Goal: Task Accomplishment & Management: Use online tool/utility

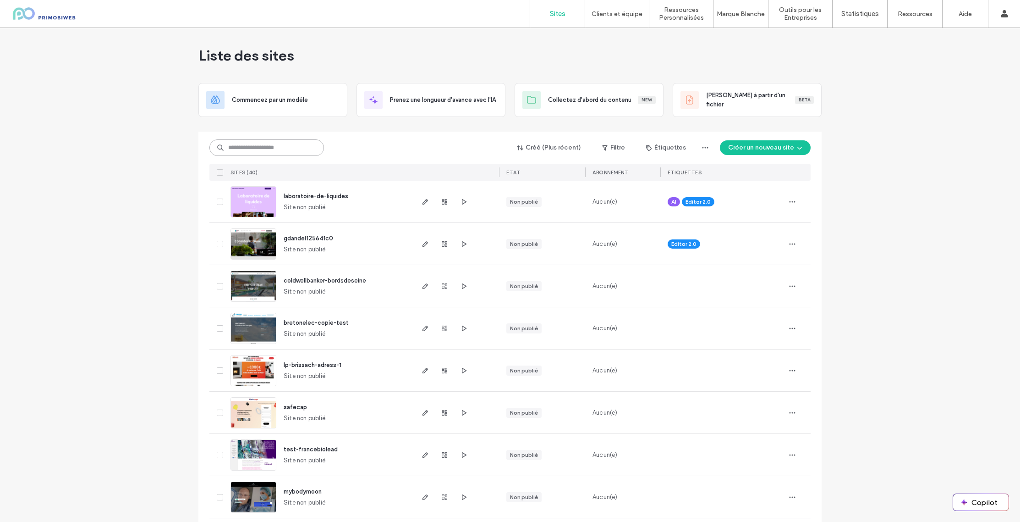
click at [259, 146] on input at bounding box center [266, 147] width 115 height 16
drag, startPoint x: 347, startPoint y: 136, endPoint x: 286, endPoint y: 147, distance: 61.5
click at [347, 136] on div "Créé (Plus récent) Filtre Étiquettes Créer un nouveau site SITES (40) ÉTAT Abon…" at bounding box center [509, 156] width 601 height 49
click at [247, 152] on input at bounding box center [266, 147] width 115 height 16
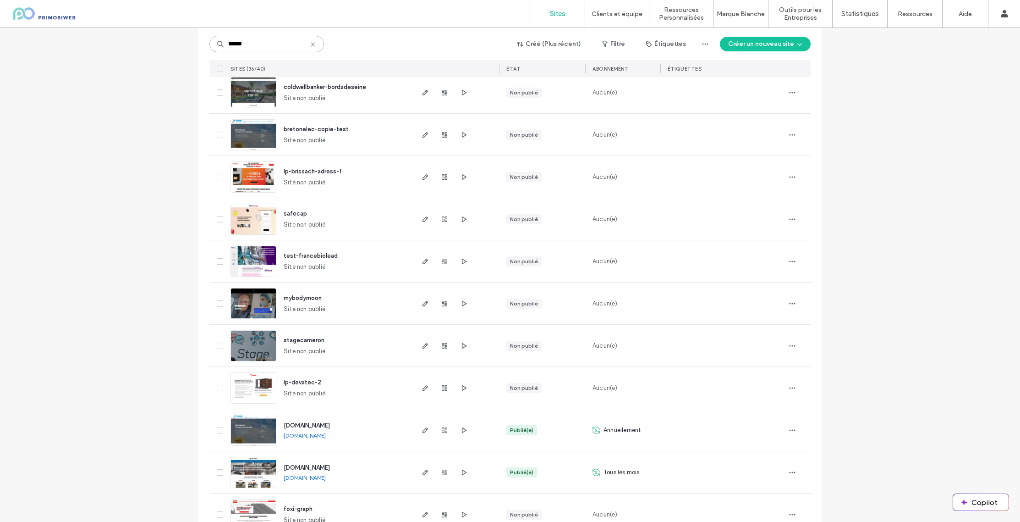
scroll to position [197, 0]
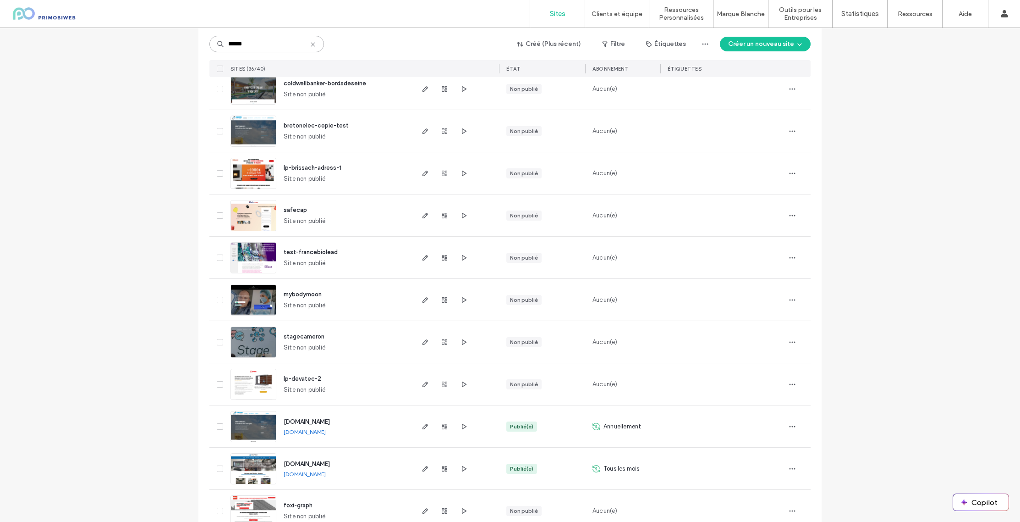
type input "******"
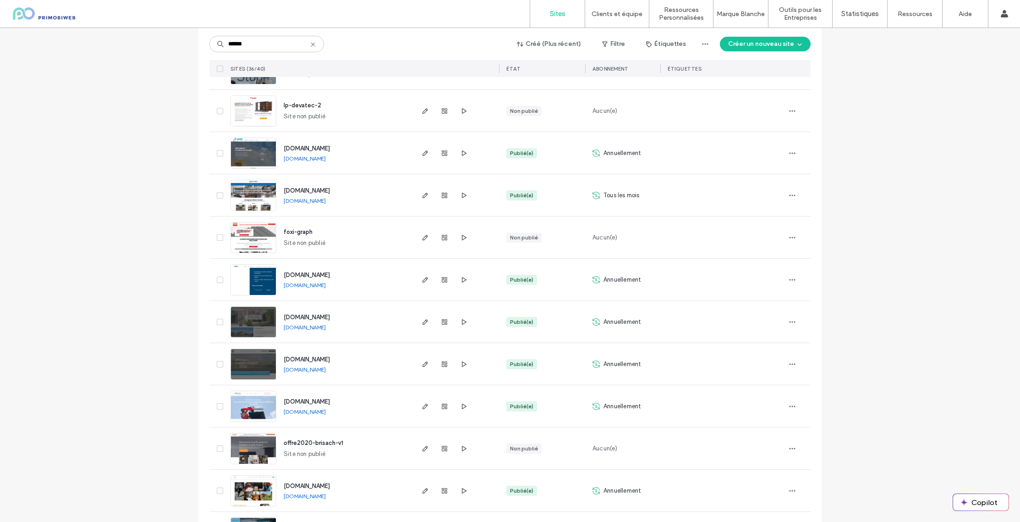
scroll to position [1187, 0]
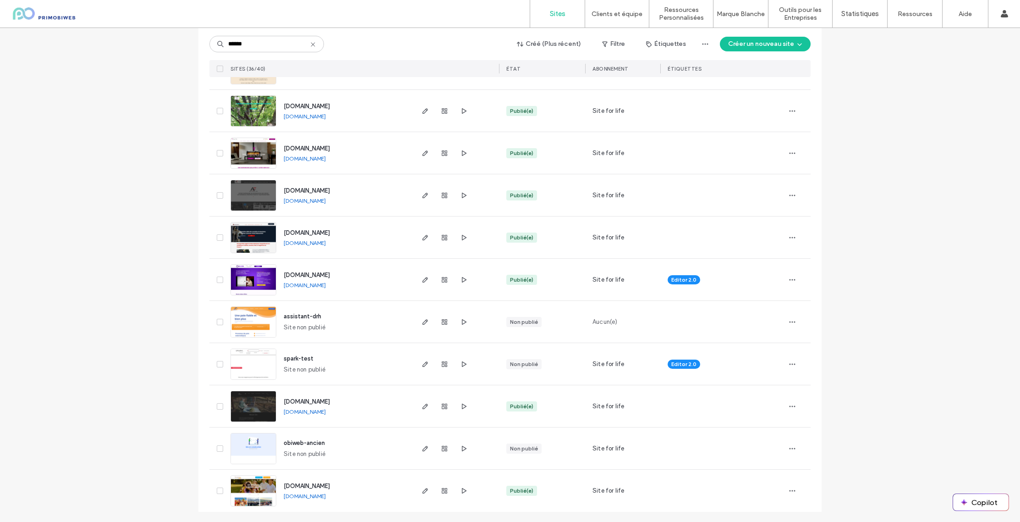
click at [245, 275] on img at bounding box center [253, 295] width 45 height 62
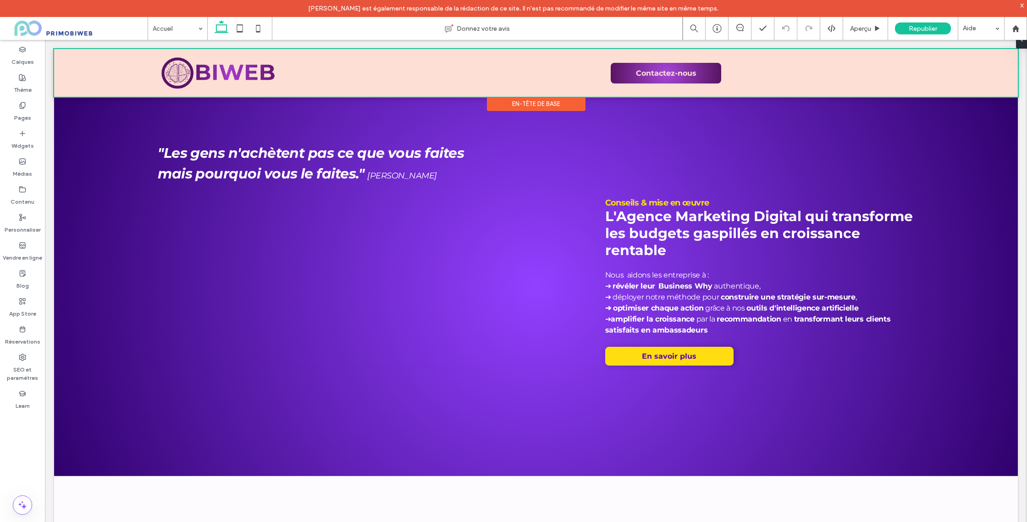
click at [730, 69] on div at bounding box center [535, 73] width 963 height 48
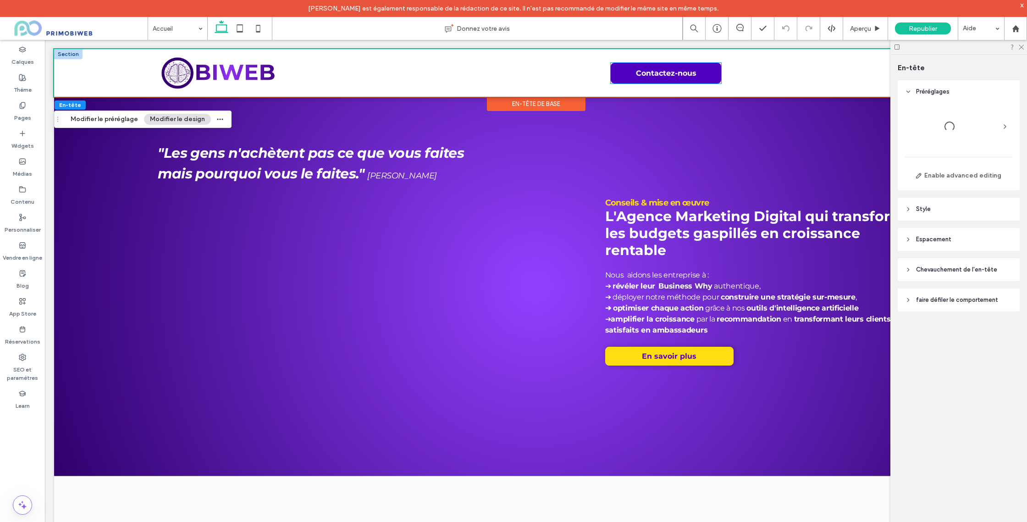
click at [714, 70] on link "Contactez-nous" at bounding box center [665, 73] width 110 height 21
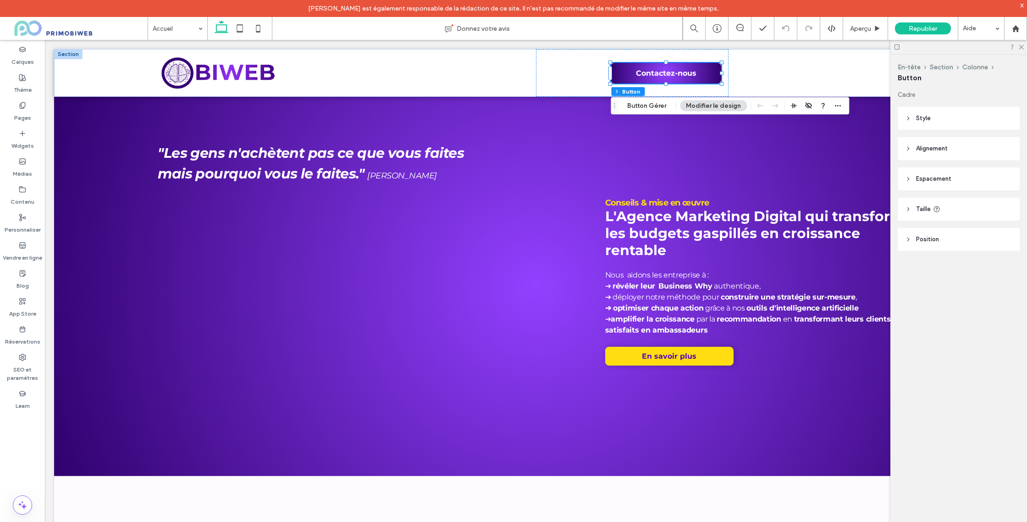
click at [1026, 46] on div at bounding box center [958, 47] width 137 height 14
click at [1018, 46] on icon at bounding box center [1020, 47] width 6 height 6
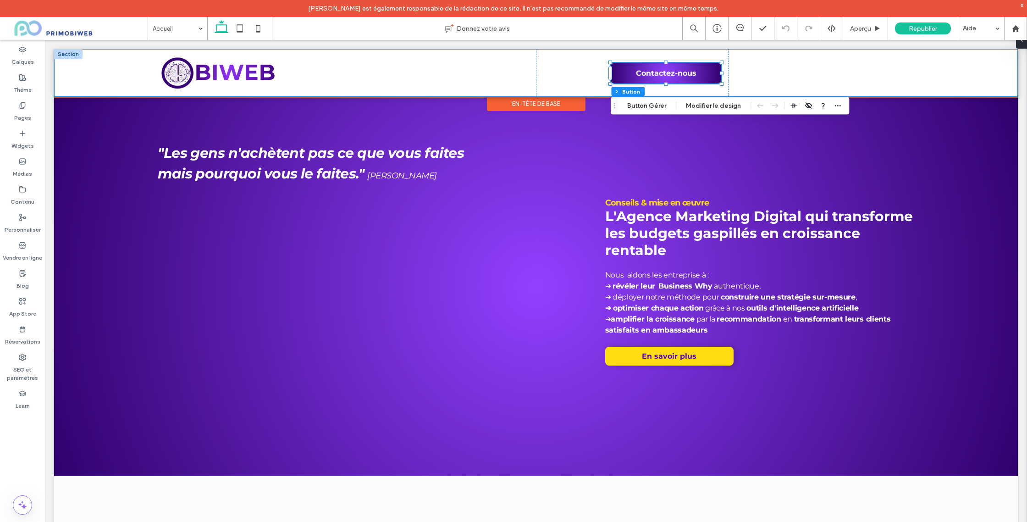
click at [944, 84] on div "L'Agence Vos enjeux Nos expertises Contactez-nous" at bounding box center [535, 73] width 963 height 48
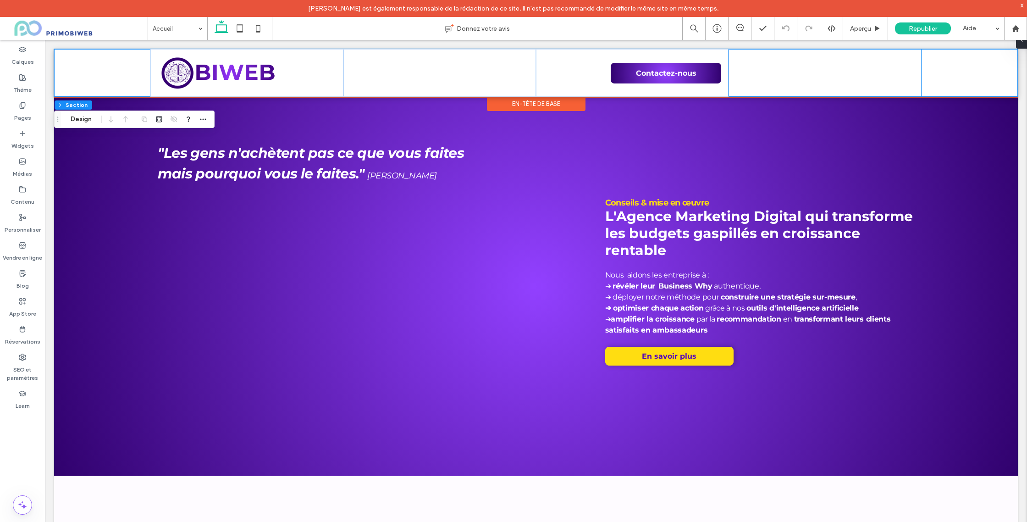
click at [753, 57] on div at bounding box center [824, 73] width 192 height 48
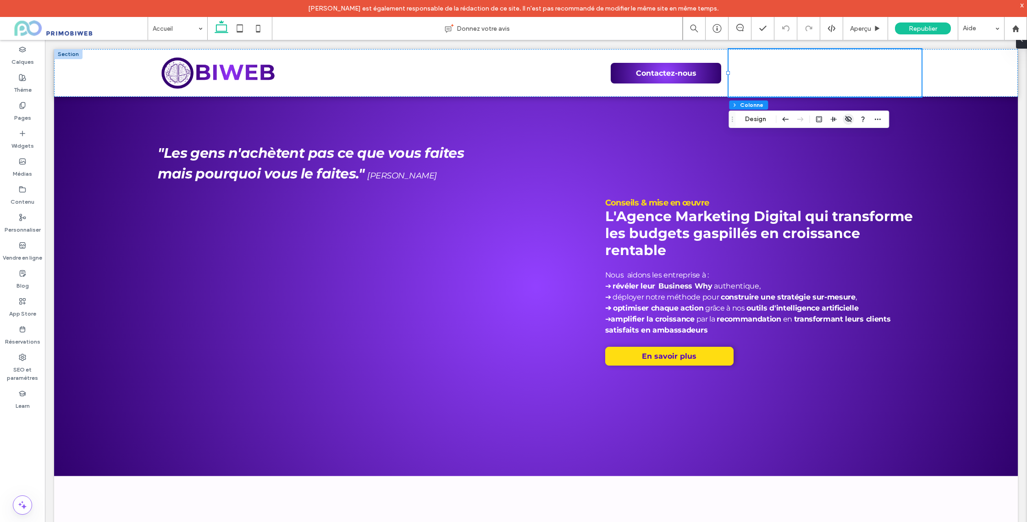
click at [849, 120] on icon "button" at bounding box center [847, 118] width 7 height 7
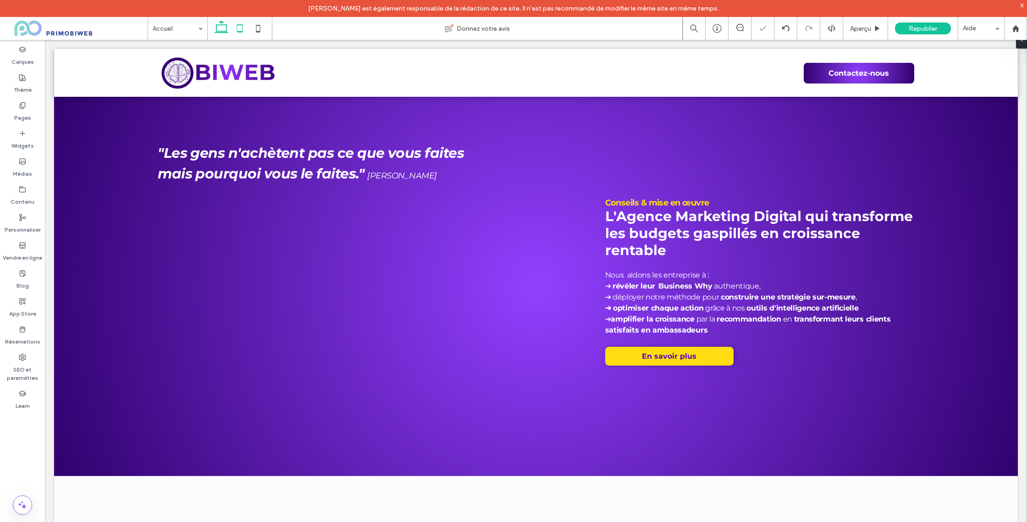
click at [242, 27] on use at bounding box center [239, 28] width 6 height 8
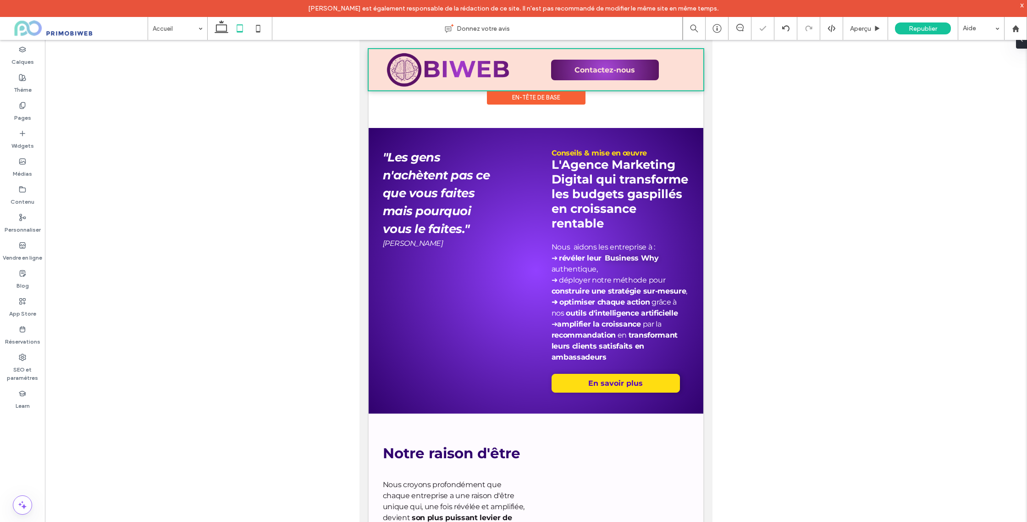
click at [692, 67] on div at bounding box center [535, 69] width 335 height 41
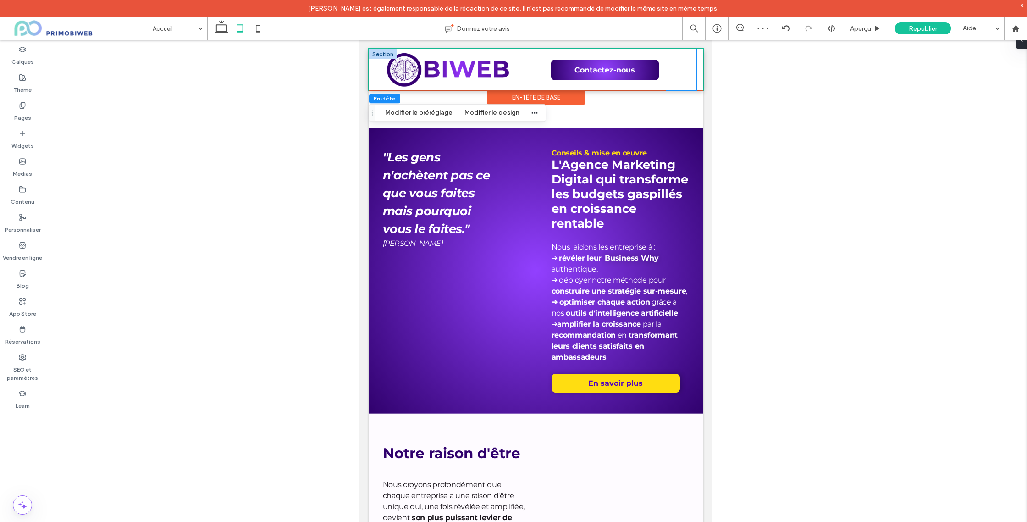
click at [682, 74] on div at bounding box center [681, 69] width 30 height 41
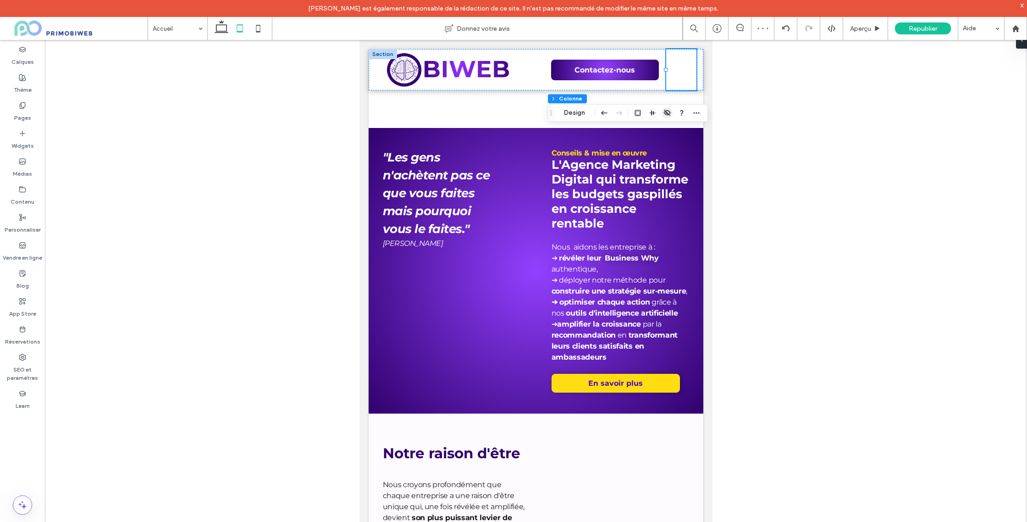
click at [671, 113] on span "button" at bounding box center [666, 112] width 11 height 11
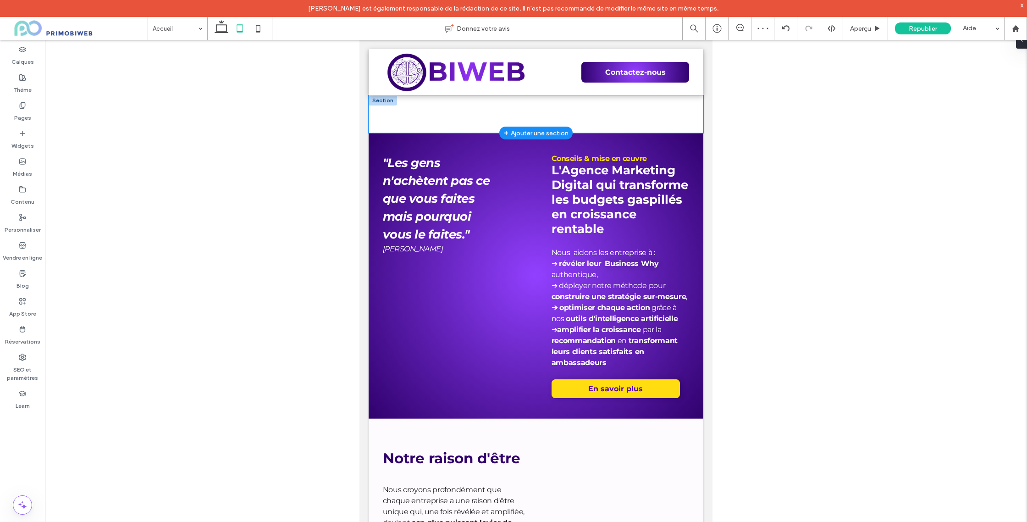
click at [416, 109] on div at bounding box center [535, 114] width 335 height 38
click at [500, 86] on icon "button" at bounding box center [502, 85] width 7 height 7
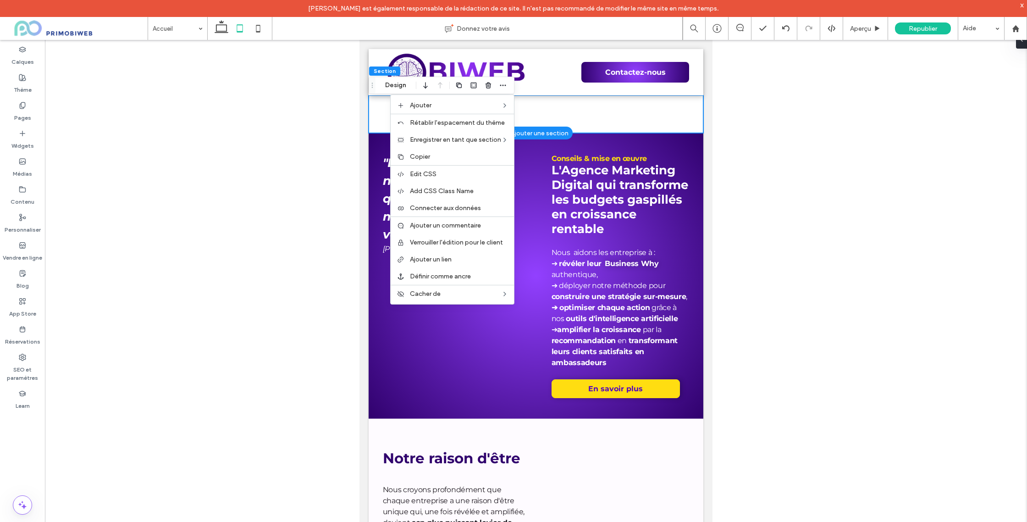
click at [567, 115] on div at bounding box center [535, 114] width 335 height 38
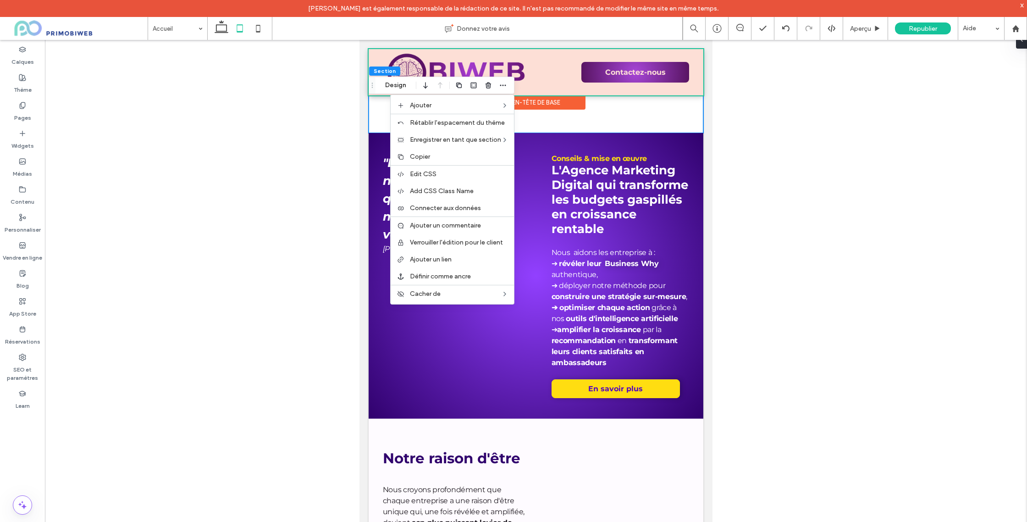
click at [545, 108] on div "En-tête de base" at bounding box center [536, 102] width 99 height 14
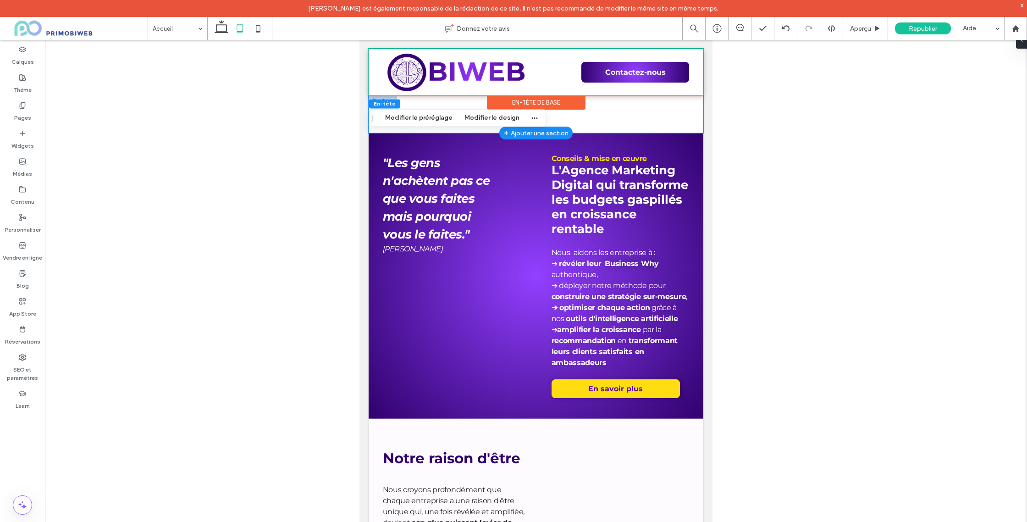
click at [577, 117] on div at bounding box center [535, 114] width 335 height 38
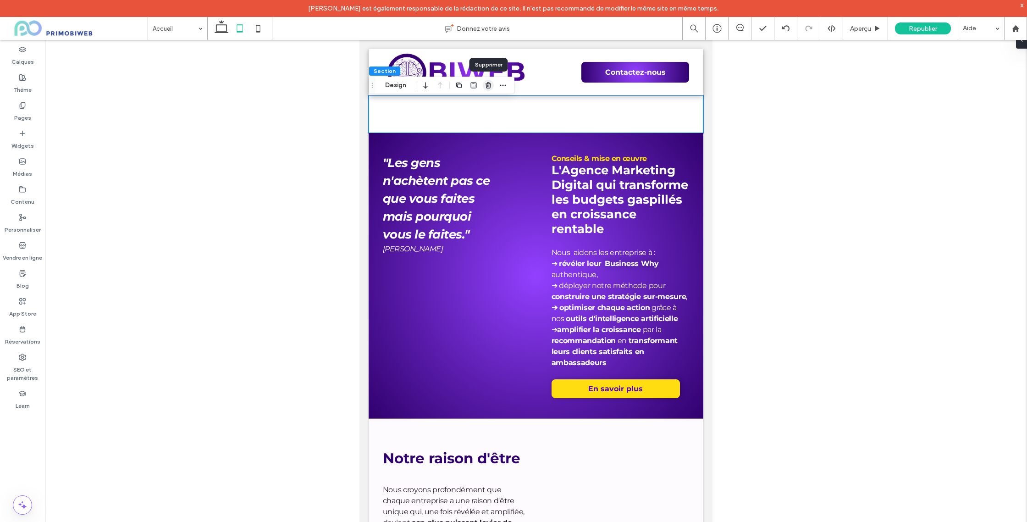
click at [488, 85] on use "button" at bounding box center [487, 85] width 5 height 6
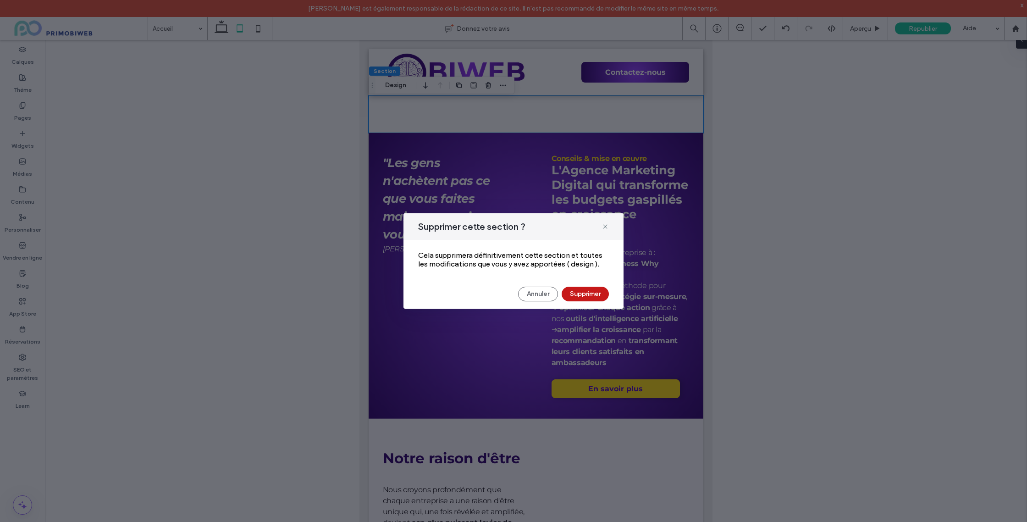
click at [587, 297] on button "Supprimer" at bounding box center [584, 293] width 47 height 15
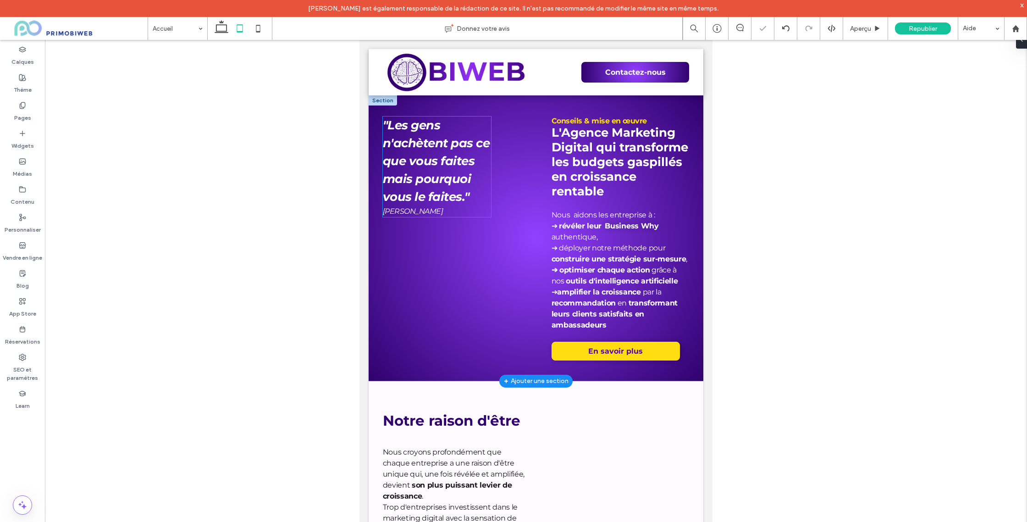
click at [486, 171] on h2 ""Les gens n'achètent pas ce que vous faites mais pourquoi vous le faites." Simo…" at bounding box center [437, 166] width 108 height 100
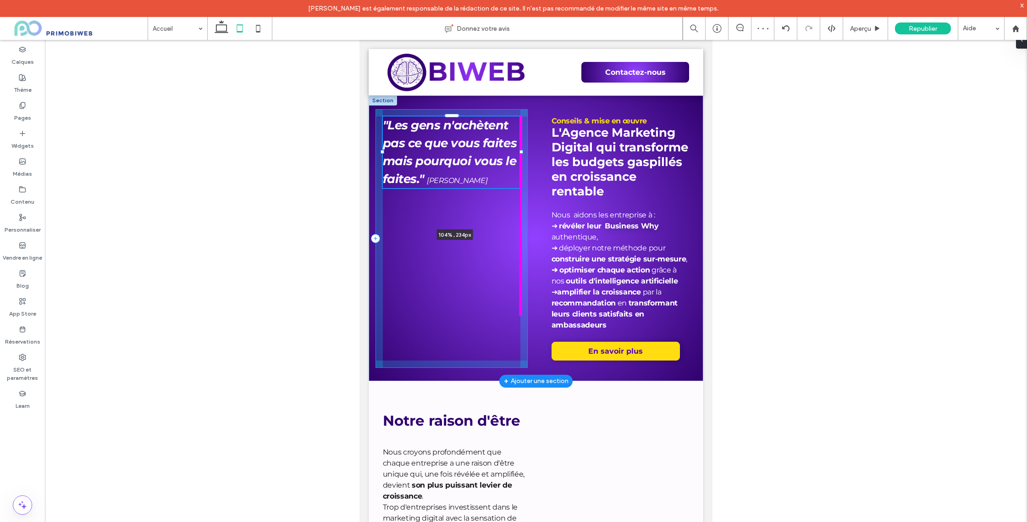
drag, startPoint x: 513, startPoint y: 167, endPoint x: 529, endPoint y: 164, distance: 16.4
click at [529, 164] on div ""Les gens n'achètent pas ce que vous faites mais pourquoi vous le faites." Simo…" at bounding box center [535, 237] width 335 height 285
type input "***"
click at [521, 152] on div at bounding box center [521, 152] width 4 height 4
type input "****"
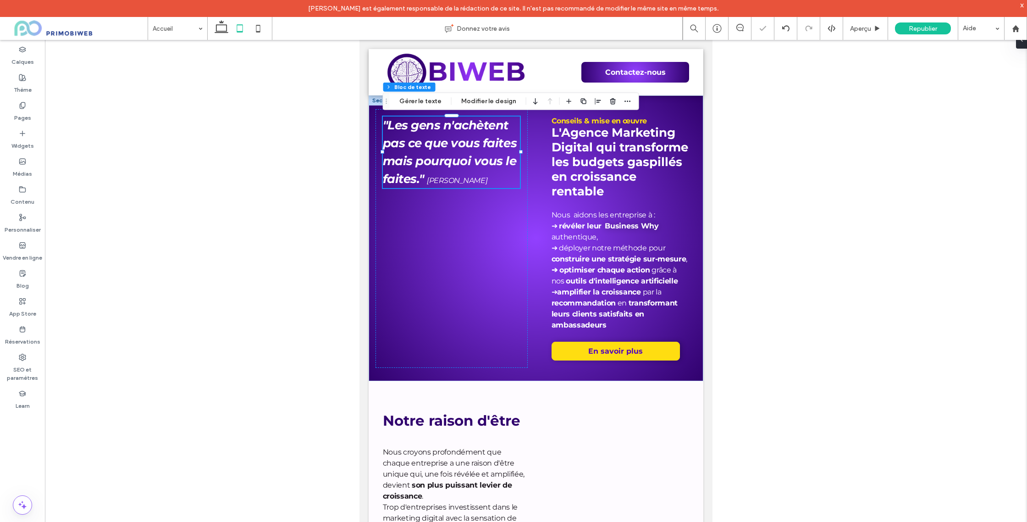
click at [747, 220] on div at bounding box center [536, 288] width 982 height 496
click at [720, 230] on div at bounding box center [536, 288] width 982 height 496
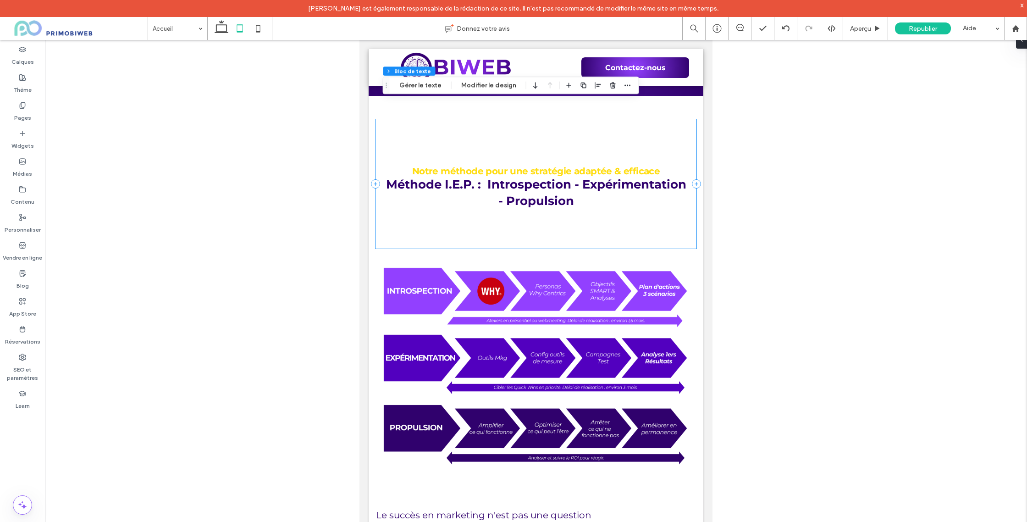
scroll to position [1151, 0]
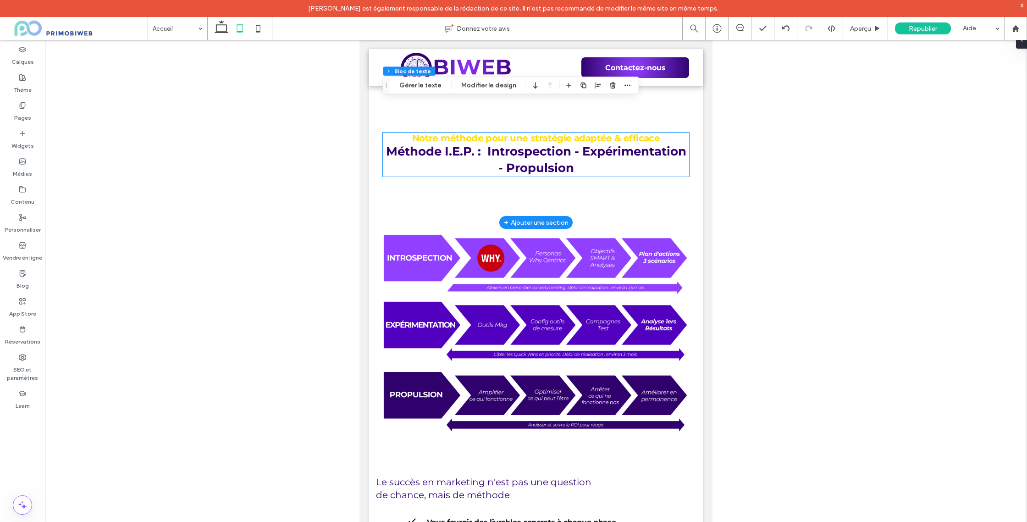
click at [607, 150] on h3 "Méthode I.E.P. : Introspection - Expérimentation - Propulsion" at bounding box center [536, 159] width 307 height 33
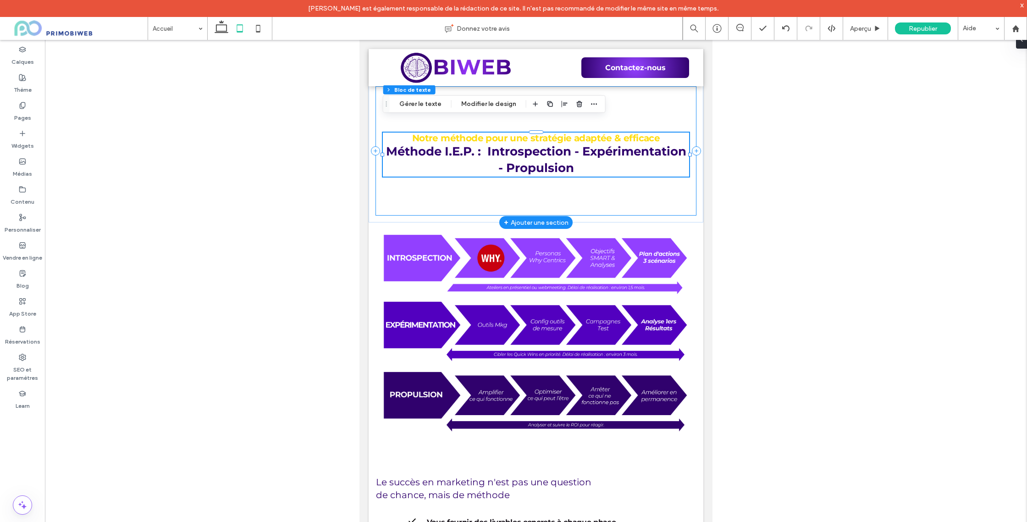
click at [608, 173] on div "Notre méthode pour une stratégie adaptée & efficace Méthode I.E.P. : Introspect…" at bounding box center [535, 150] width 321 height 129
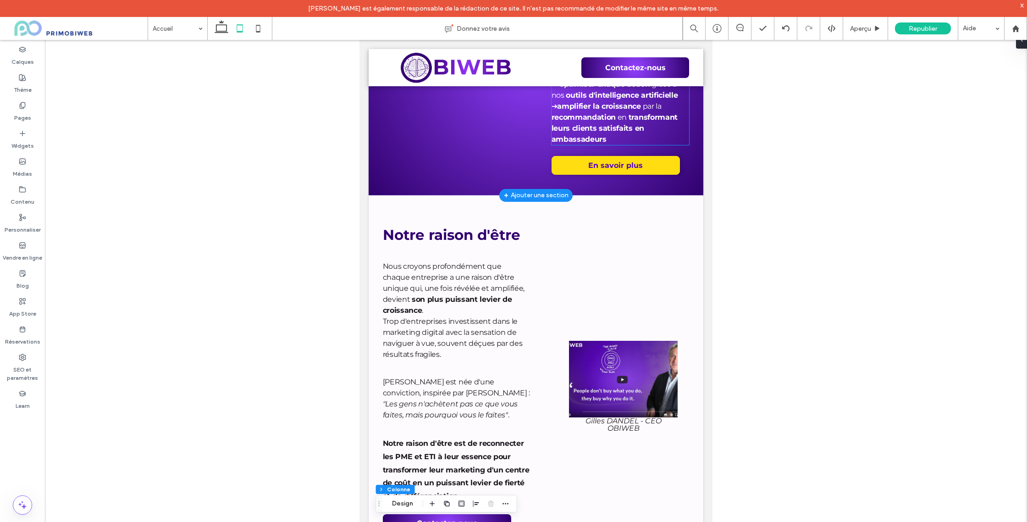
scroll to position [53, 0]
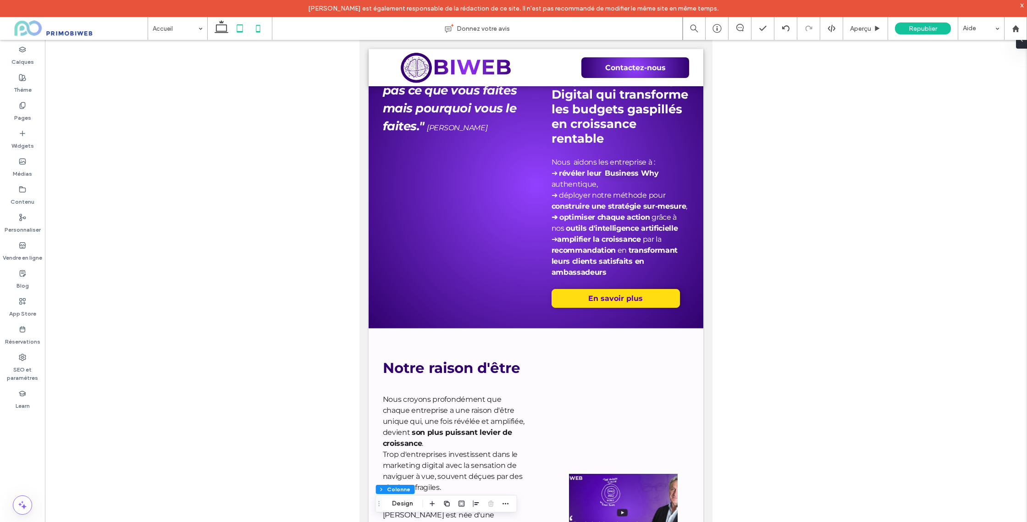
click at [265, 34] on icon at bounding box center [258, 28] width 18 height 18
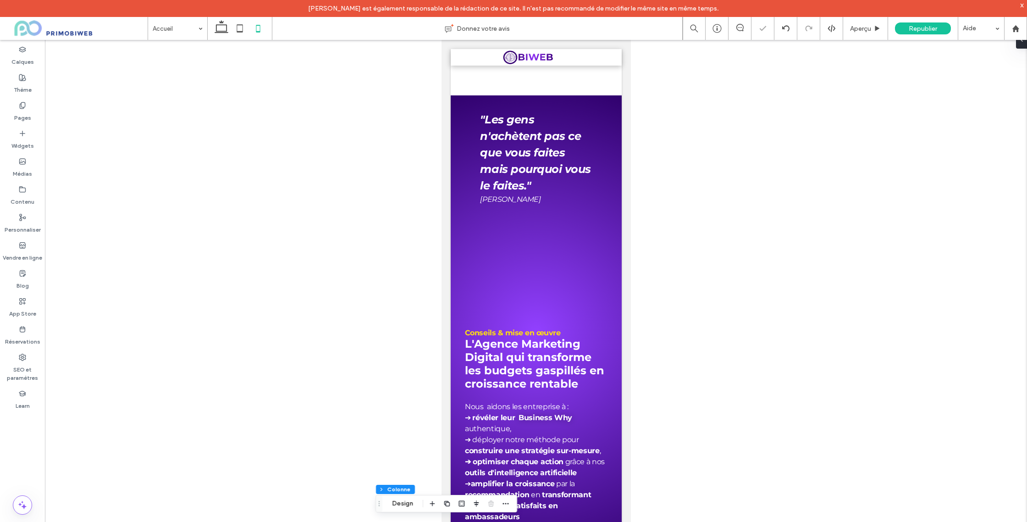
type input "**"
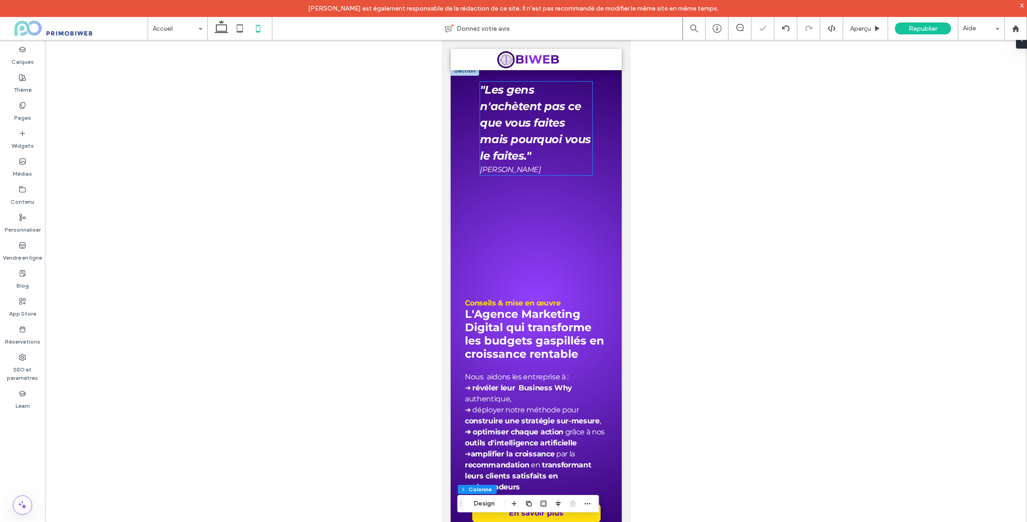
click at [551, 128] on strong ""Les gens n'achètent pas ce que vous faites mais pourquoi vous le faites."" at bounding box center [534, 122] width 110 height 79
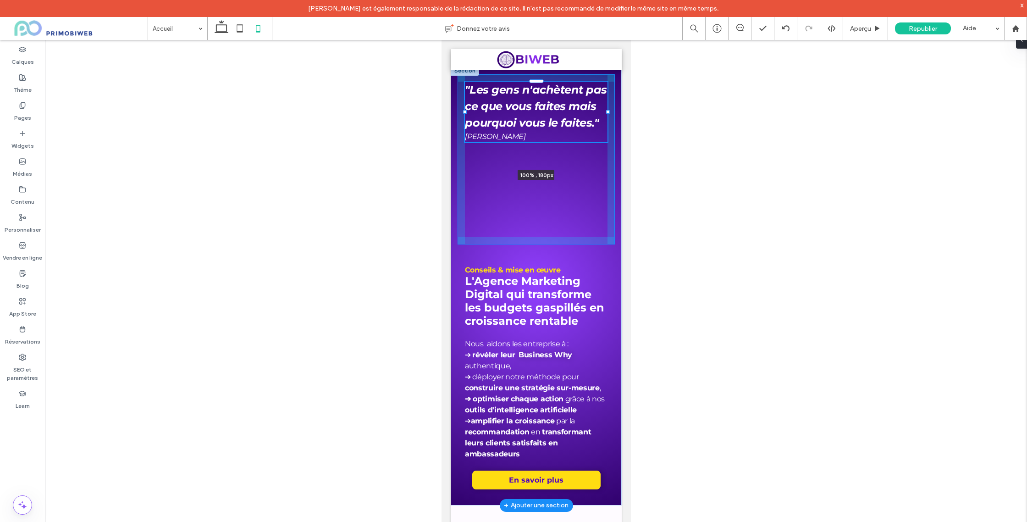
drag, startPoint x: 592, startPoint y: 123, endPoint x: 607, endPoint y: 122, distance: 15.1
click at [607, 122] on div ""Les gens n'achètent pas ce que vous faites mais pourquoi vous le faites." Simo…" at bounding box center [535, 285] width 171 height 439
type input "***"
type input "****"
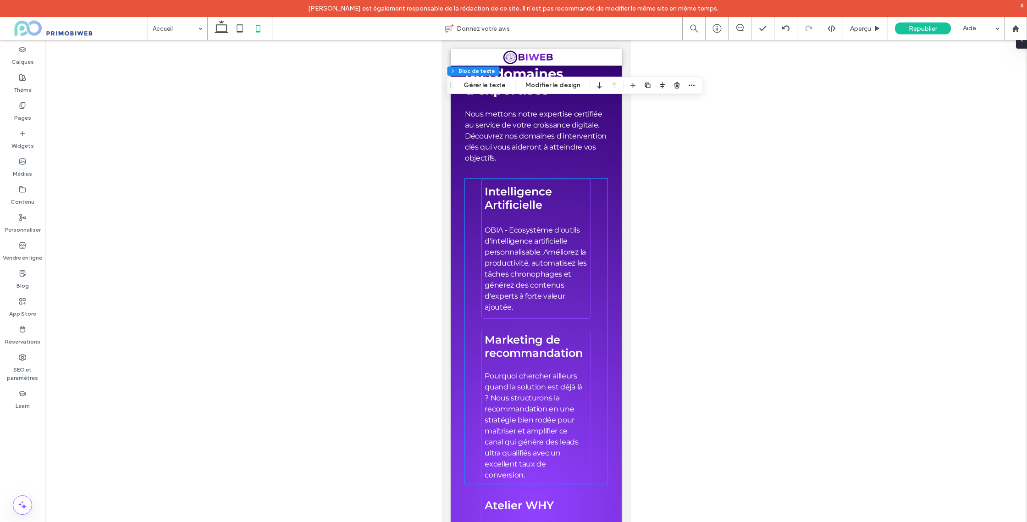
scroll to position [2039, 0]
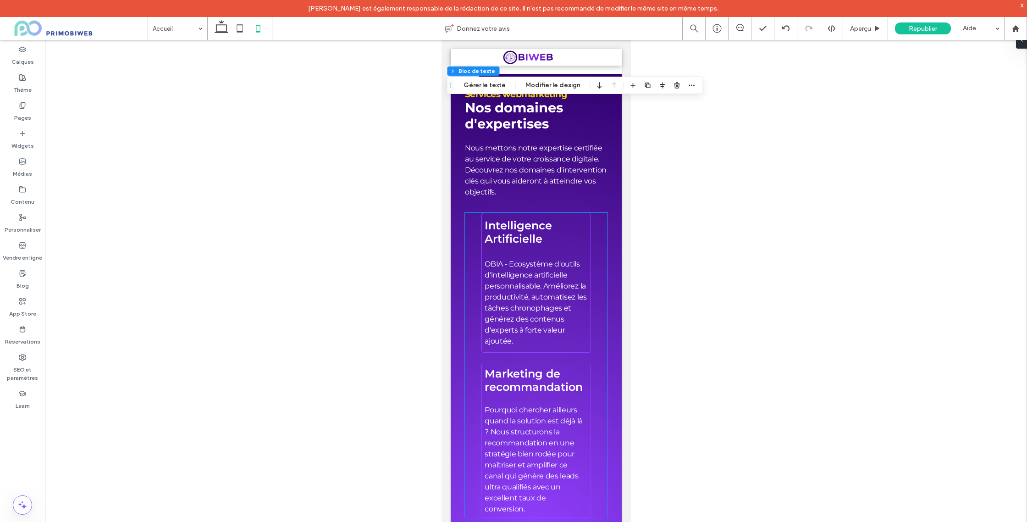
click at [578, 334] on p "OBIA - Ecosystème d'outils d'intelligence artificielle personnalisable. Amélior…" at bounding box center [535, 302] width 103 height 88
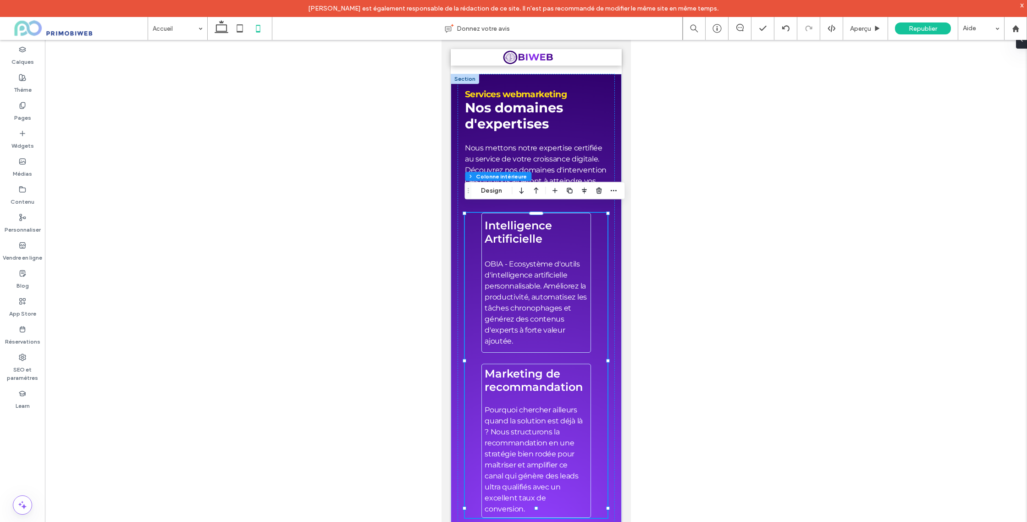
click at [583, 309] on p "OBIA - Ecosystème d'outils d'intelligence artificielle personnalisable. Amélior…" at bounding box center [535, 302] width 103 height 88
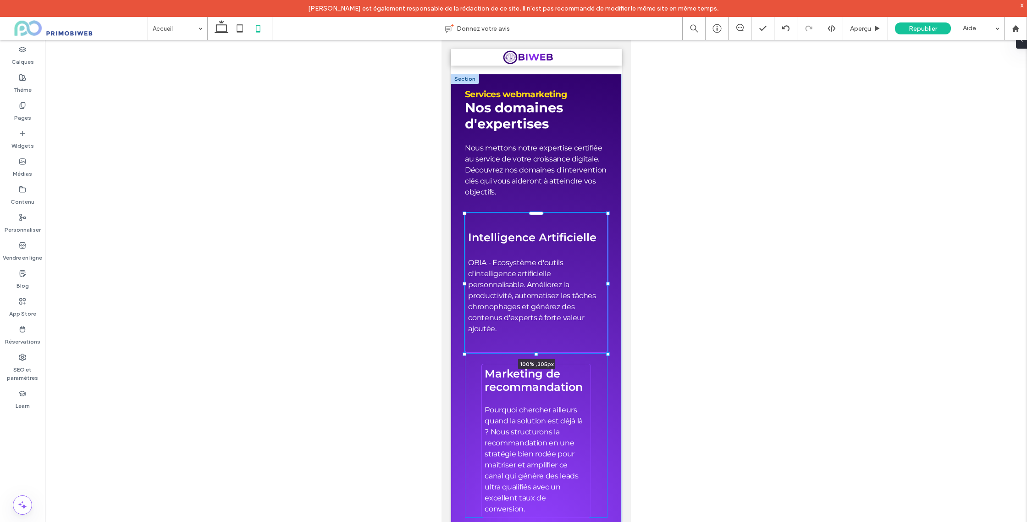
drag, startPoint x: 591, startPoint y: 275, endPoint x: 594, endPoint y: 385, distance: 109.6
click at [607, 281] on div at bounding box center [607, 283] width 4 height 4
type input "***"
click at [575, 394] on p at bounding box center [535, 398] width 102 height 11
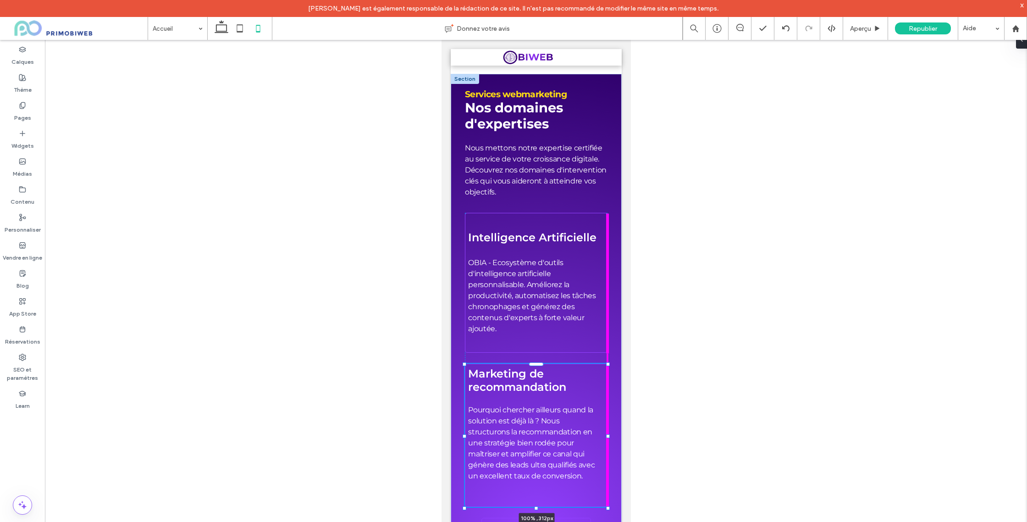
drag, startPoint x: 594, startPoint y: 427, endPoint x: 606, endPoint y: 426, distance: 12.9
click at [606, 434] on div at bounding box center [607, 436] width 4 height 4
type input "***"
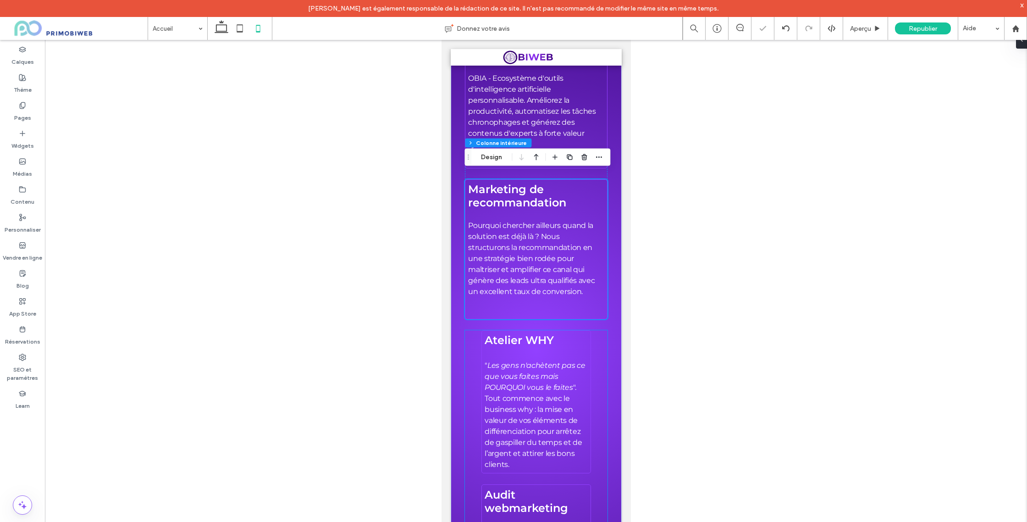
scroll to position [2284, 0]
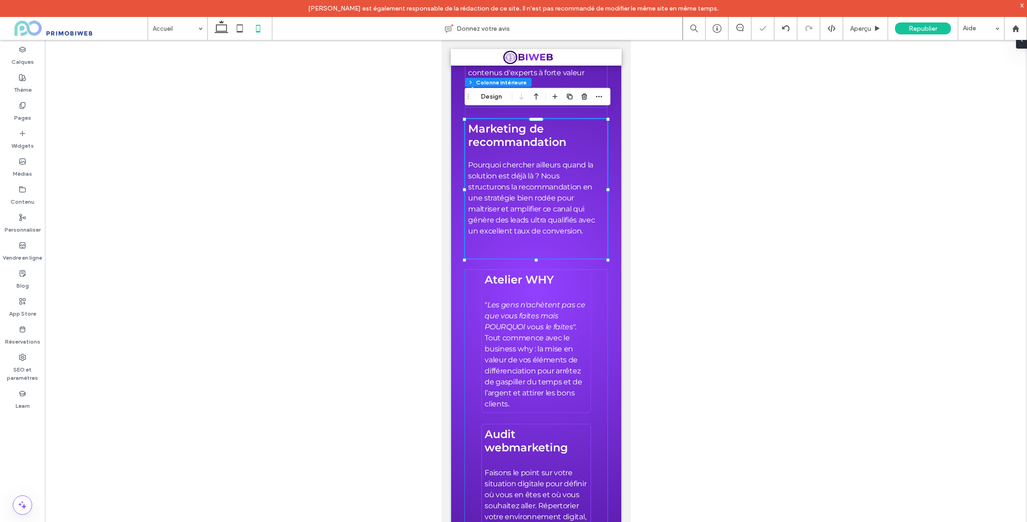
click at [577, 322] on span "". Tout commence avec le business why : la mise en valeur de vos éléments de di…" at bounding box center [532, 365] width 97 height 86
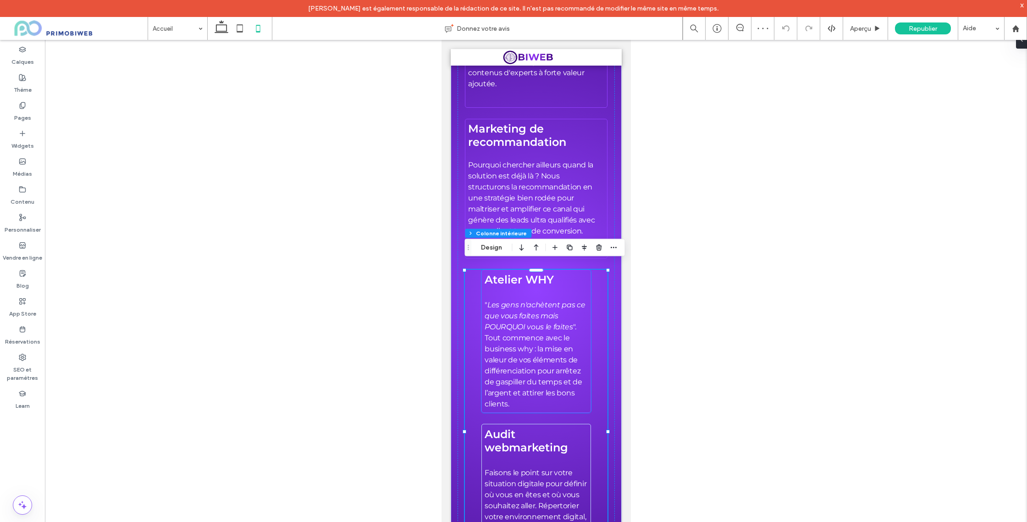
click at [588, 340] on div "Atelier WHY " Les gens n'achètent pas ce que vous faites mais POURQUOI vous le …" at bounding box center [536, 340] width 110 height 143
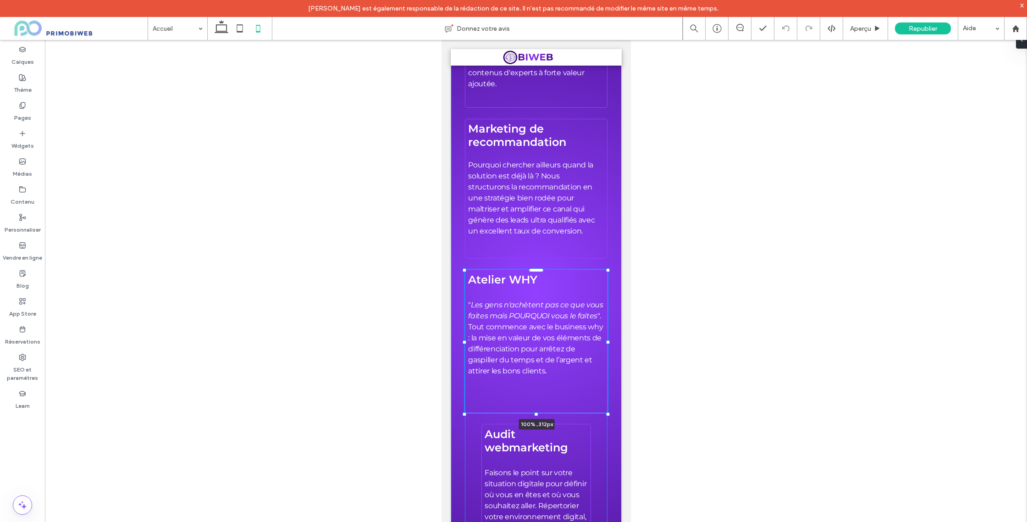
drag, startPoint x: 591, startPoint y: 334, endPoint x: 607, endPoint y: 333, distance: 16.5
click at [607, 340] on div at bounding box center [607, 342] width 4 height 4
type input "***"
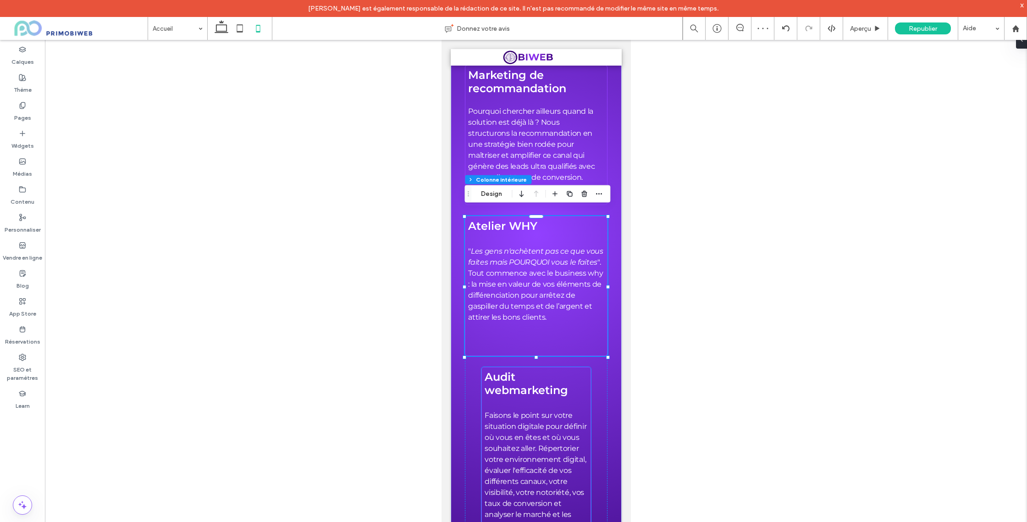
click at [526, 383] on span "Audit webmarketing" at bounding box center [525, 383] width 83 height 27
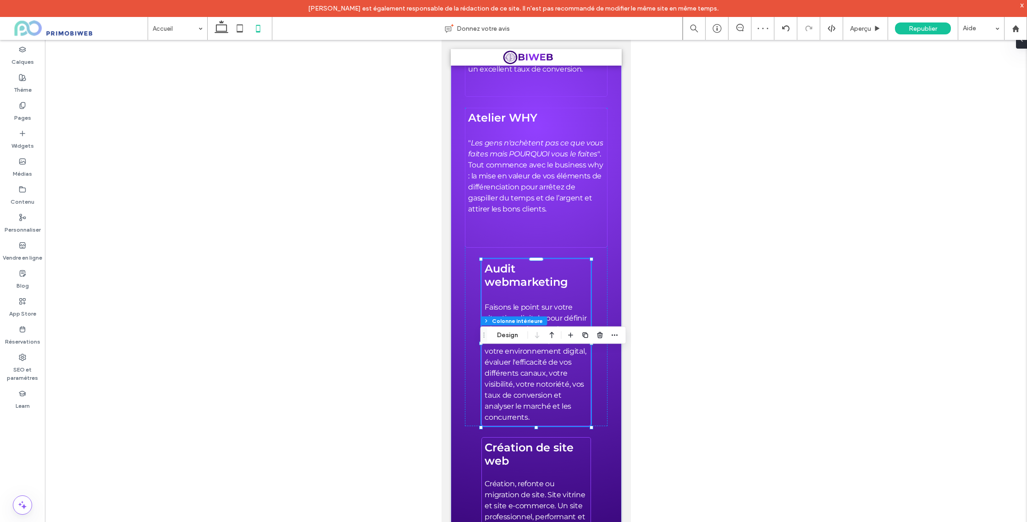
scroll to position [2483, 0]
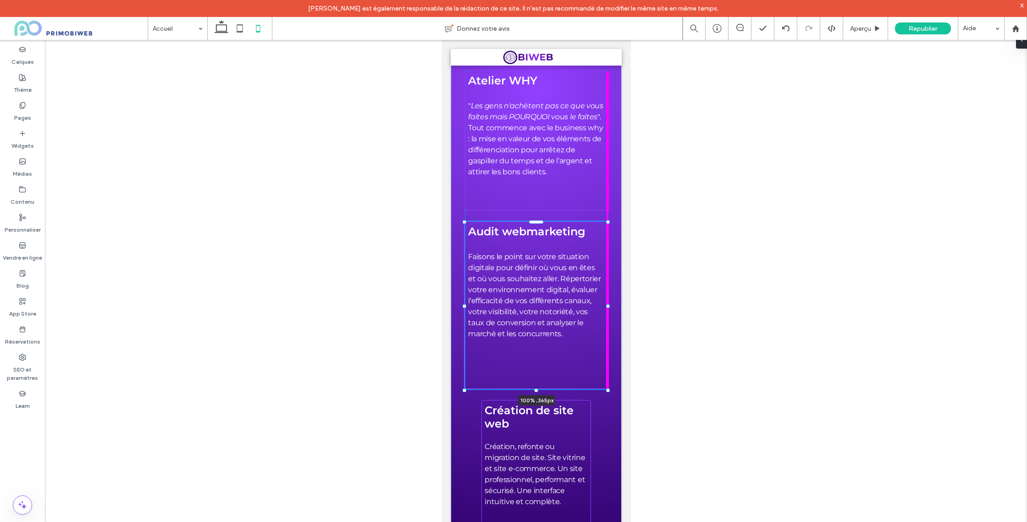
click at [608, 304] on div at bounding box center [607, 306] width 4 height 4
type input "***"
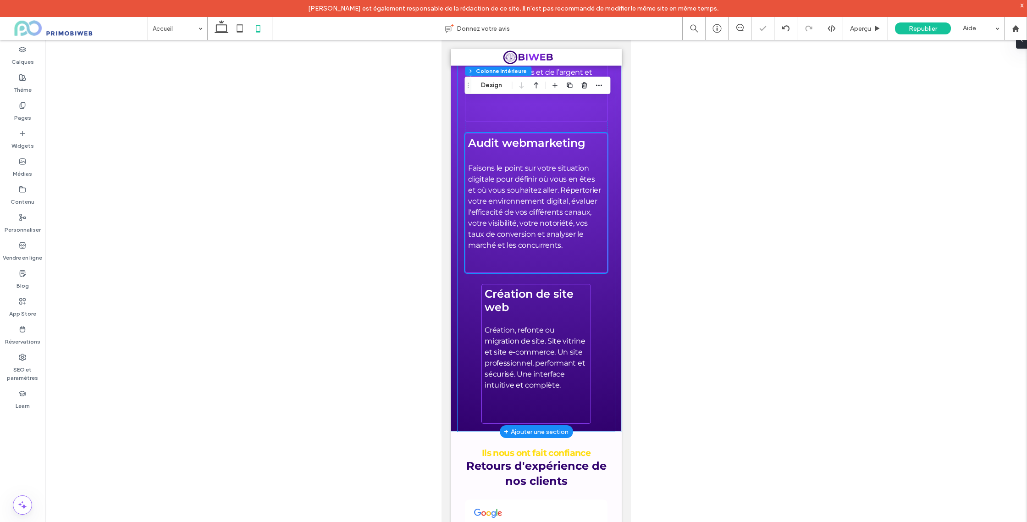
scroll to position [2644, 0]
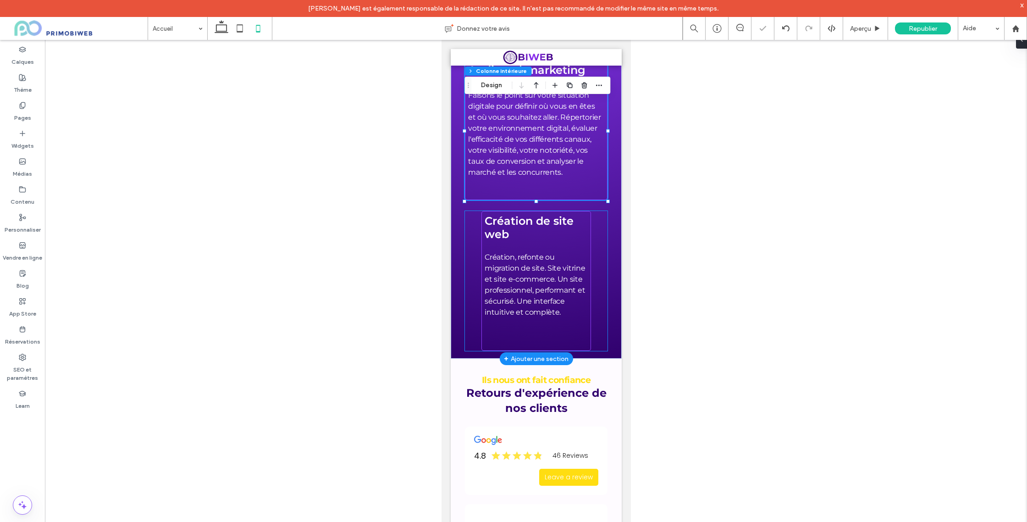
click at [574, 306] on p "Création, refonte ou migration de site. Site vitrine et site e-commerce. Un sit…" at bounding box center [535, 285] width 103 height 66
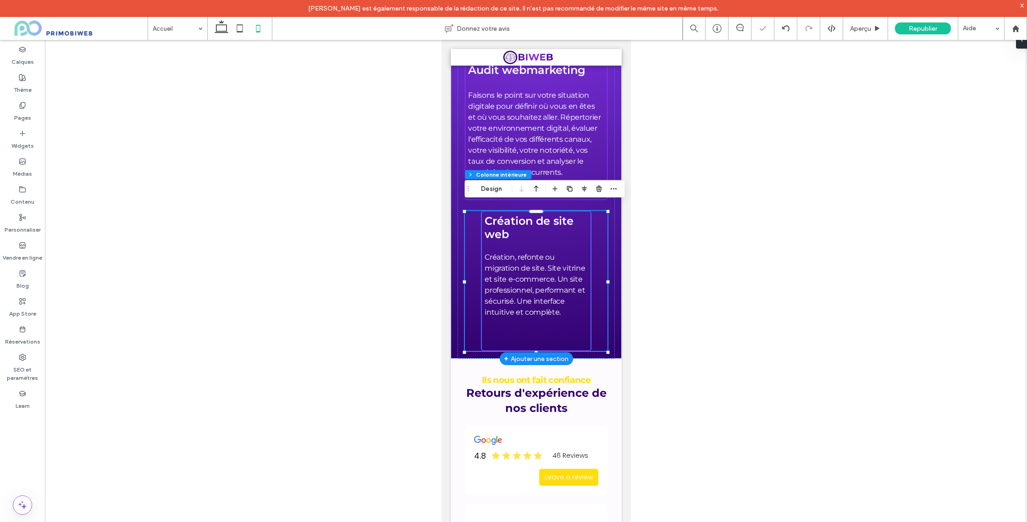
drag, startPoint x: 583, startPoint y: 296, endPoint x: 588, endPoint y: 280, distance: 16.7
click at [583, 296] on p "Création, refonte ou migration de site. Site vitrine et site e-commerce. Un sit…" at bounding box center [535, 285] width 103 height 66
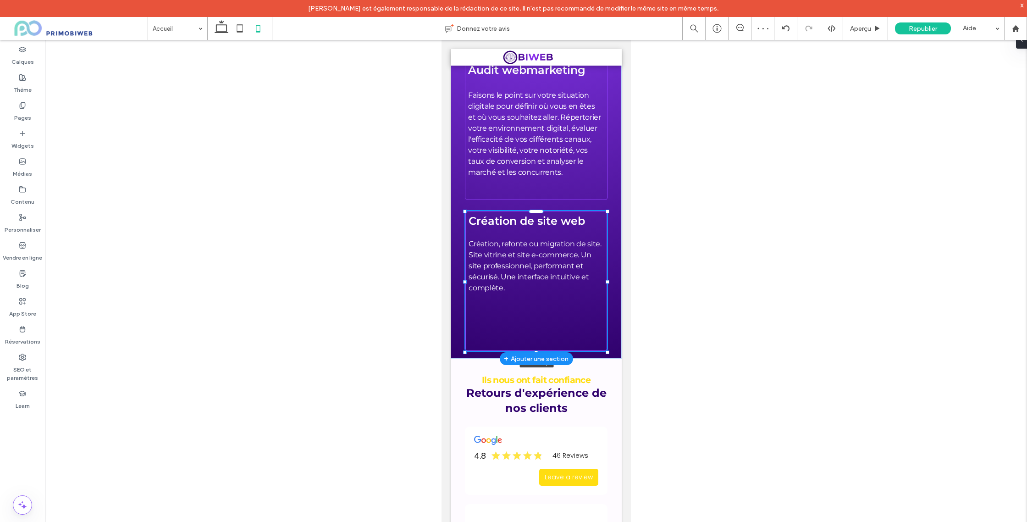
drag, startPoint x: 591, startPoint y: 274, endPoint x: 607, endPoint y: 273, distance: 16.0
click at [607, 280] on div at bounding box center [607, 282] width 4 height 4
type input "**"
type input "****"
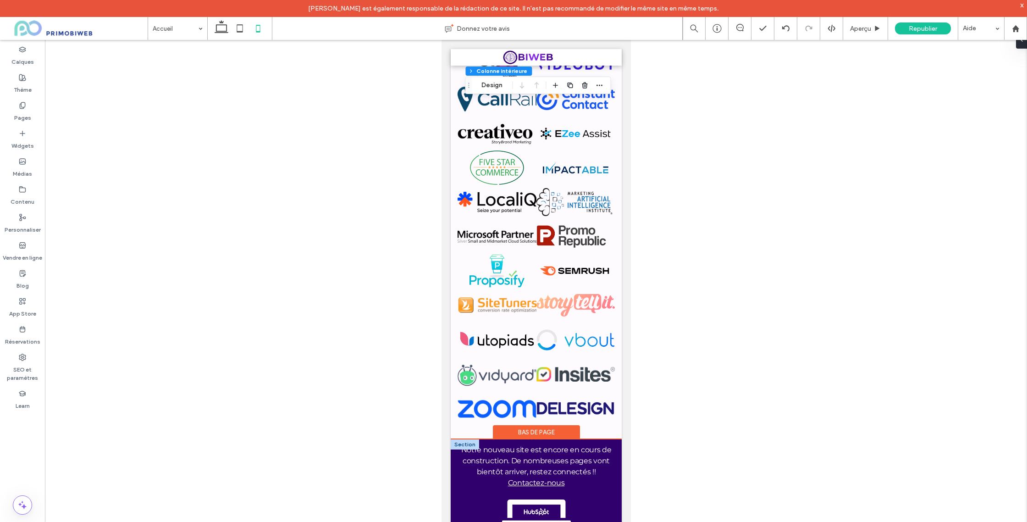
scroll to position [4914, 0]
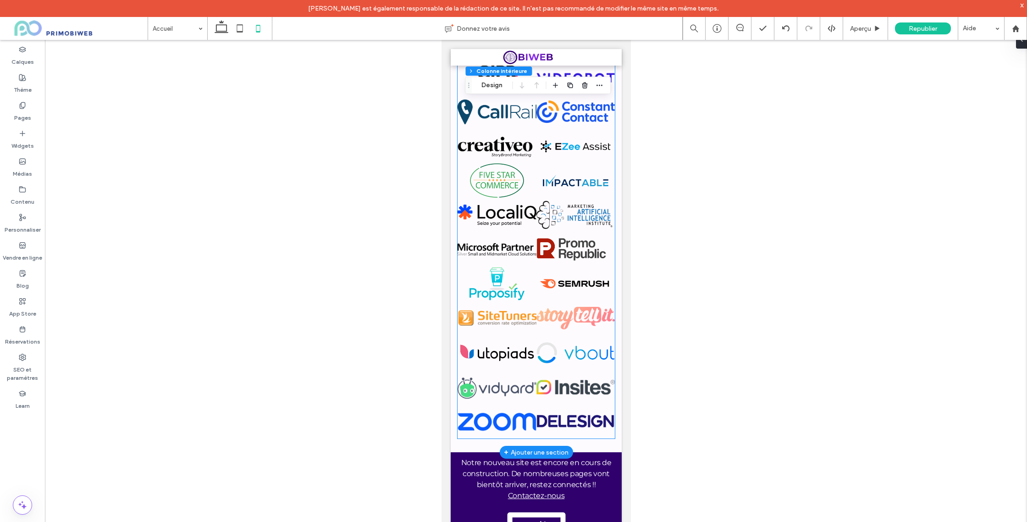
click at [567, 355] on link at bounding box center [575, 352] width 79 height 34
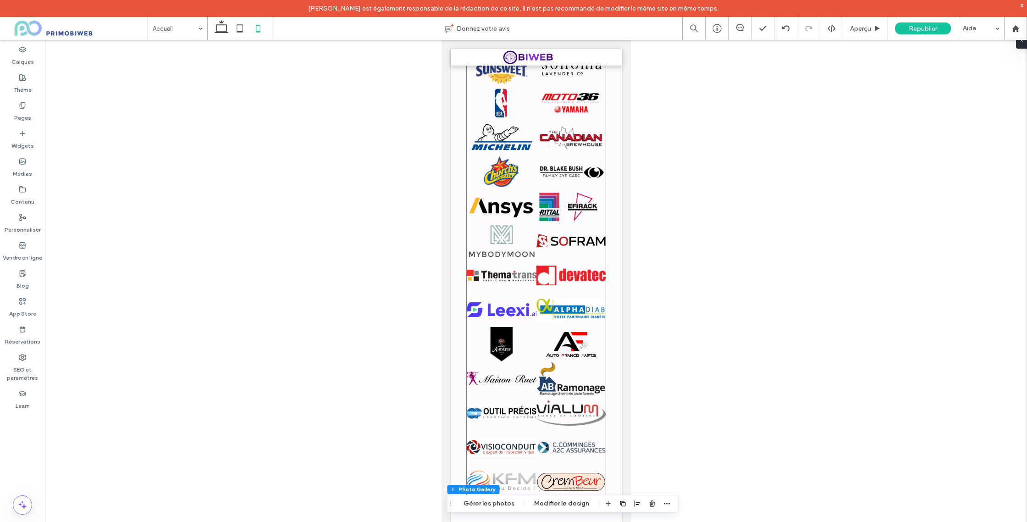
scroll to position [4182, 0]
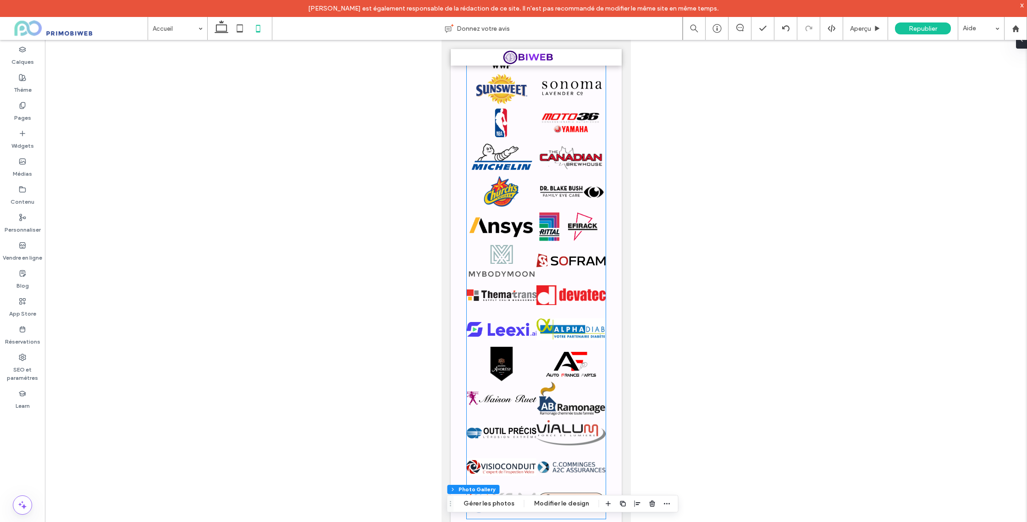
click at [570, 191] on link at bounding box center [570, 192] width 69 height 34
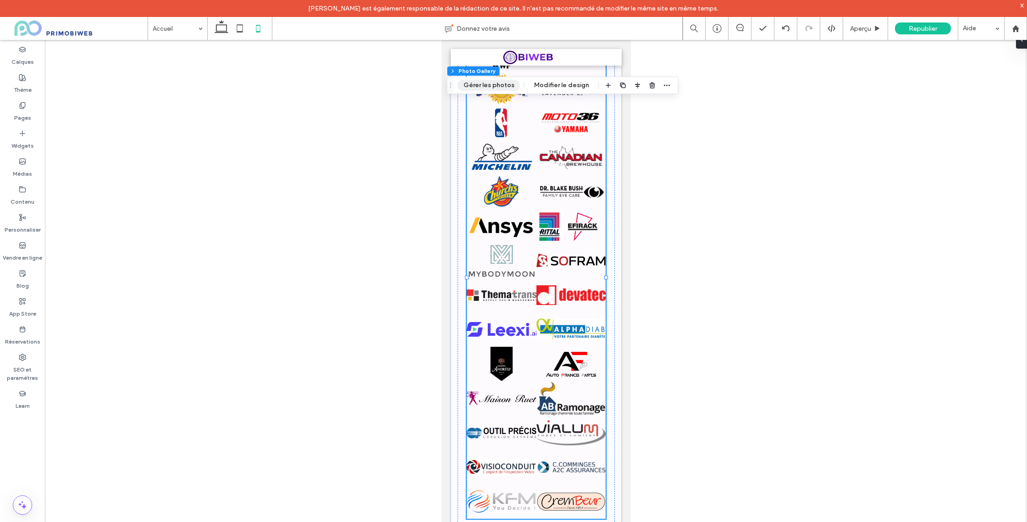
click at [489, 84] on button "Gérer les photos" at bounding box center [488, 85] width 63 height 11
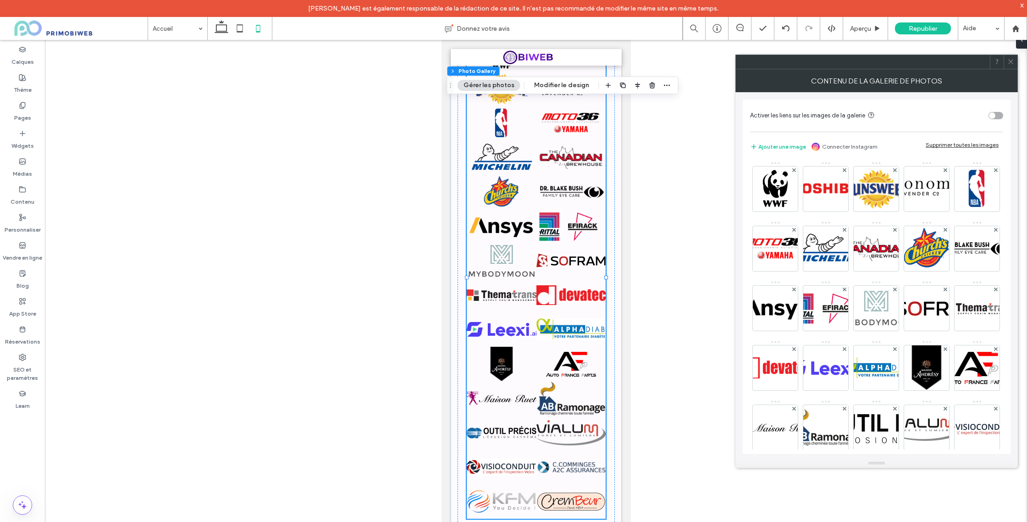
click at [1011, 62] on icon at bounding box center [1010, 61] width 7 height 7
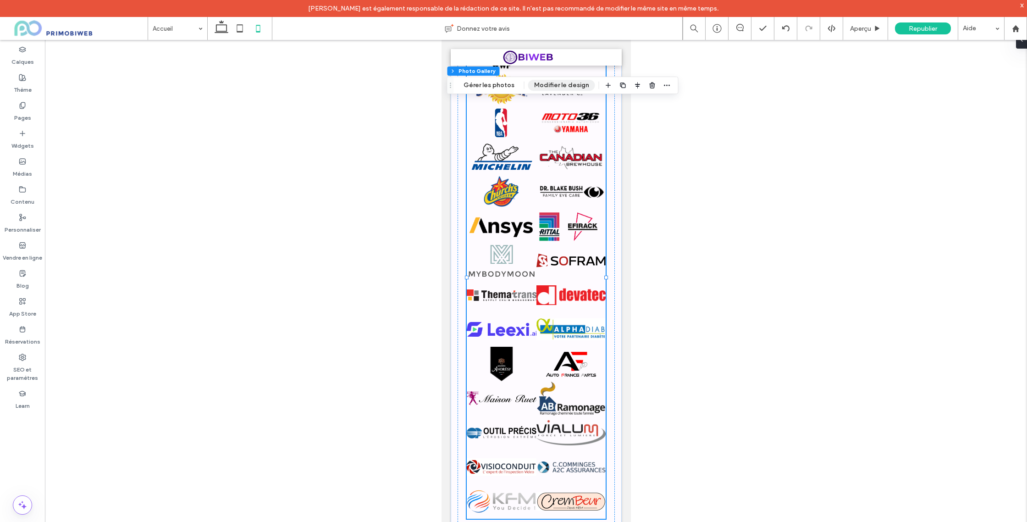
click at [557, 82] on button "Modifier le design" at bounding box center [561, 85] width 67 height 11
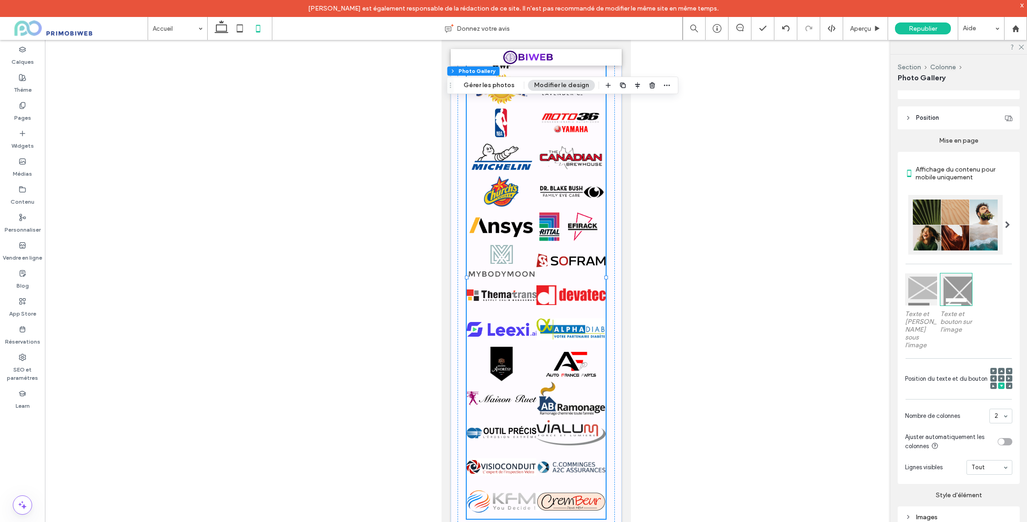
scroll to position [185, 0]
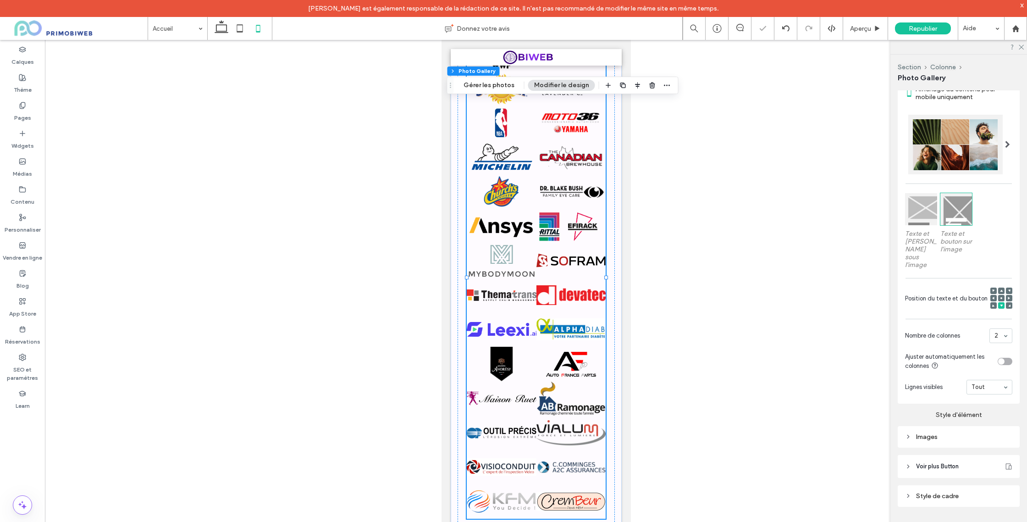
drag, startPoint x: 988, startPoint y: 370, endPoint x: 987, endPoint y: 385, distance: 14.3
click at [988, 375] on section "Lignes visibles Tout" at bounding box center [958, 387] width 107 height 24
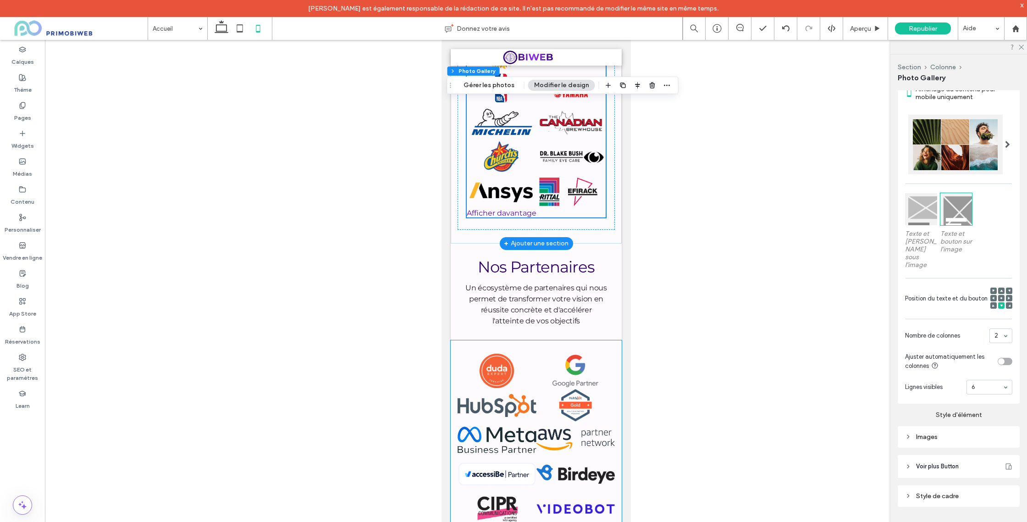
scroll to position [4458, 0]
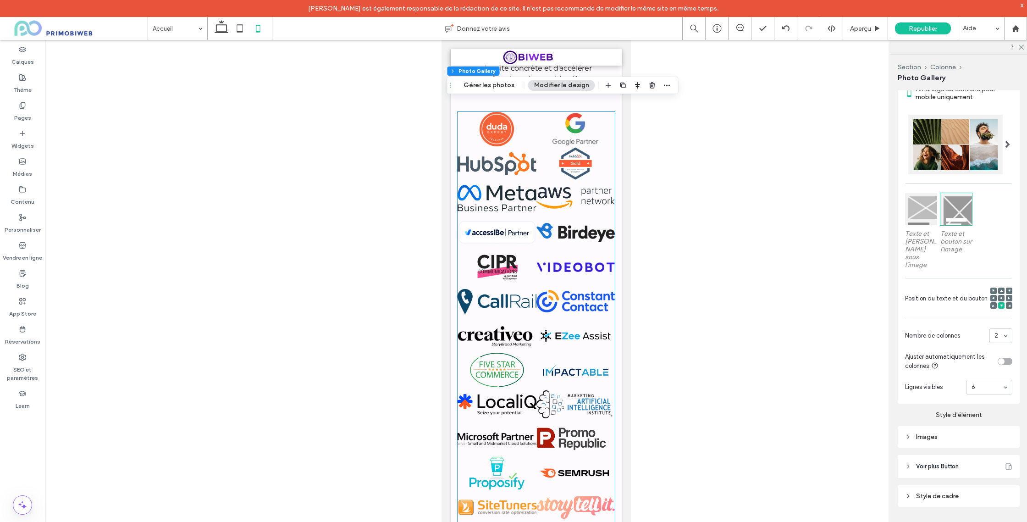
click at [585, 343] on link at bounding box center [575, 335] width 79 height 34
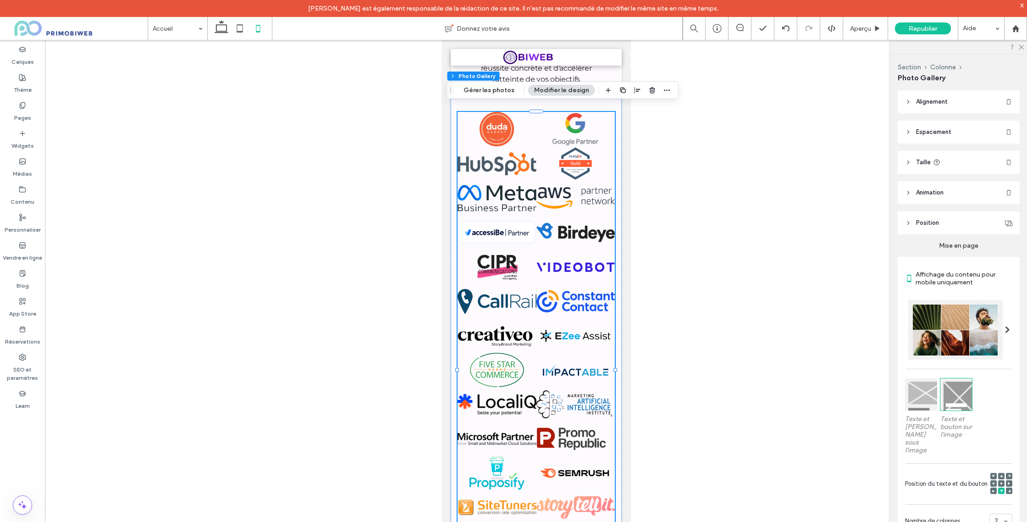
click at [551, 93] on button "Modifier le design" at bounding box center [561, 90] width 67 height 11
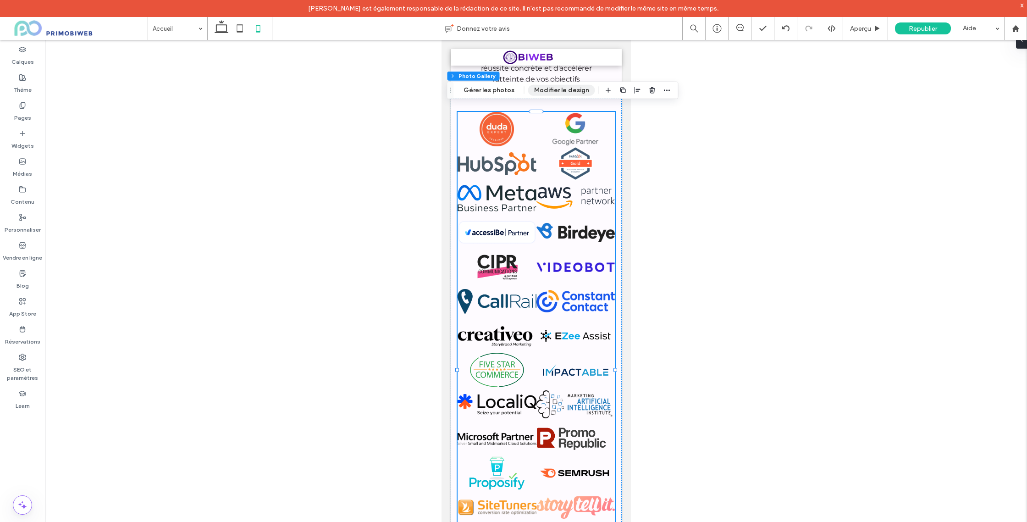
click at [551, 92] on button "Modifier le design" at bounding box center [561, 90] width 67 height 11
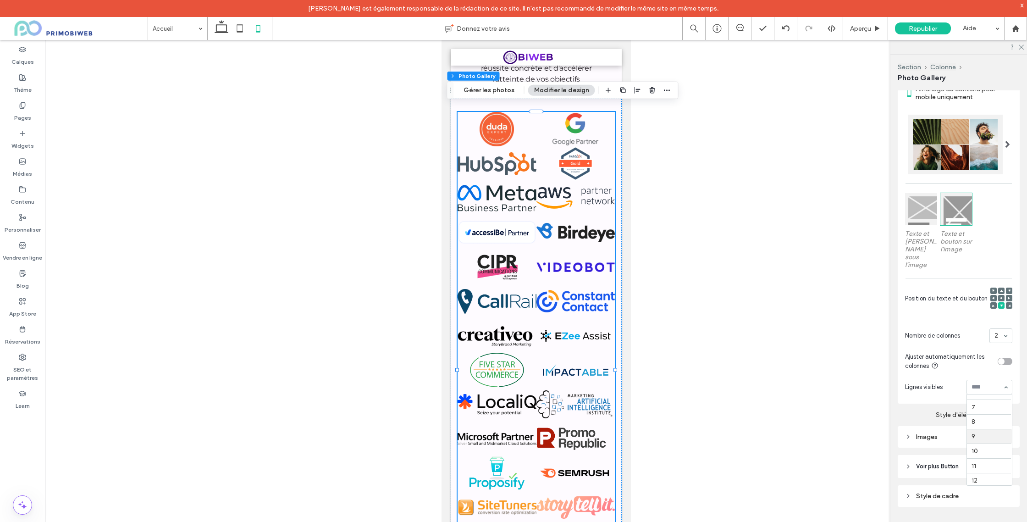
scroll to position [85, 0]
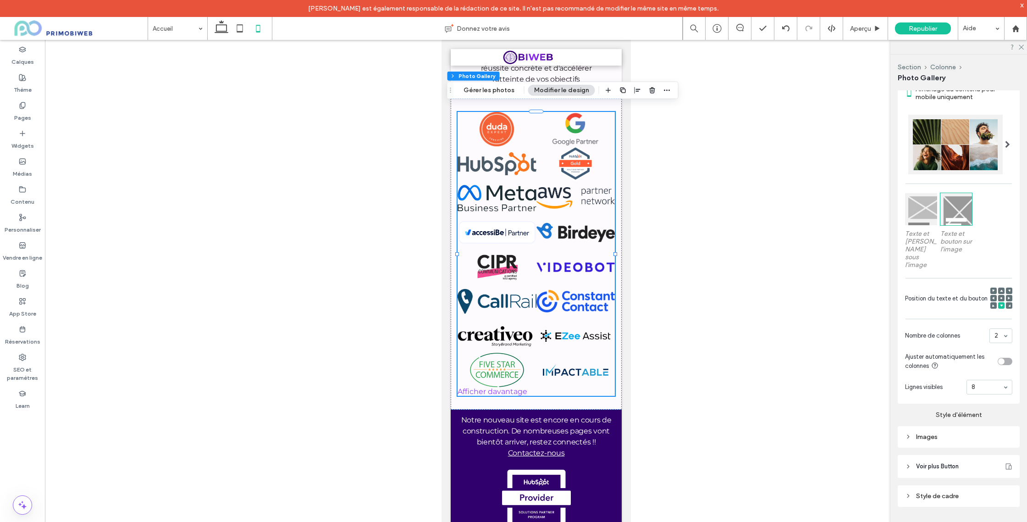
click at [978, 384] on input at bounding box center [986, 387] width 31 height 6
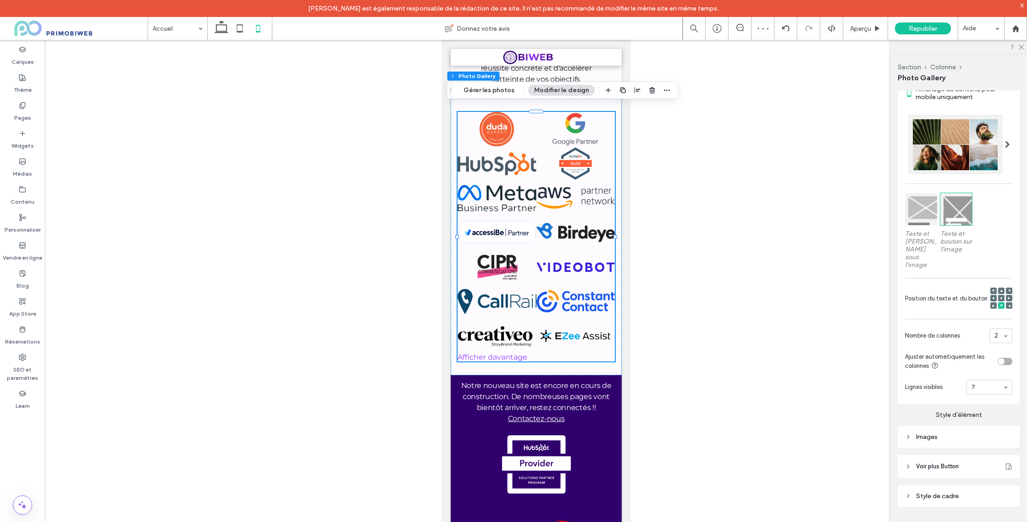
click at [993, 380] on div at bounding box center [989, 387] width 45 height 14
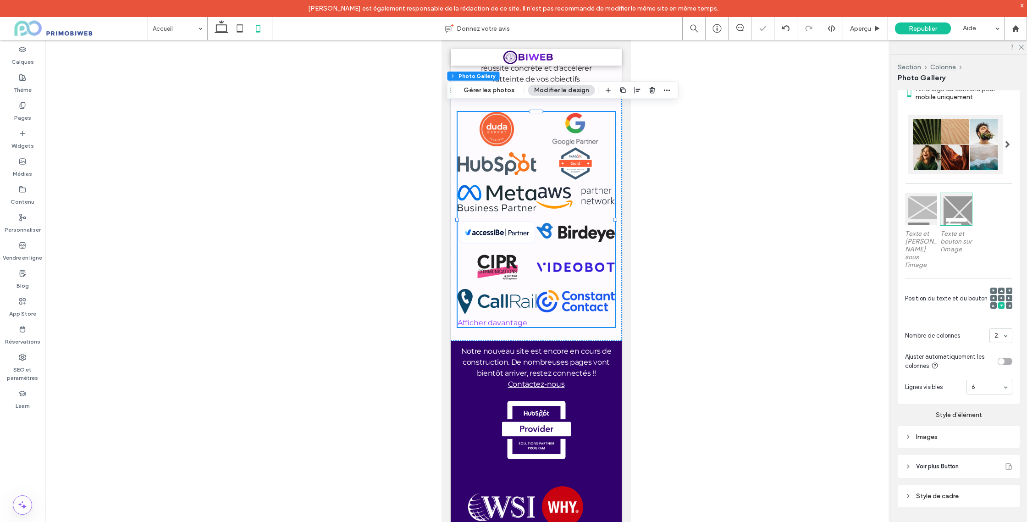
click at [767, 385] on div at bounding box center [536, 288] width 982 height 496
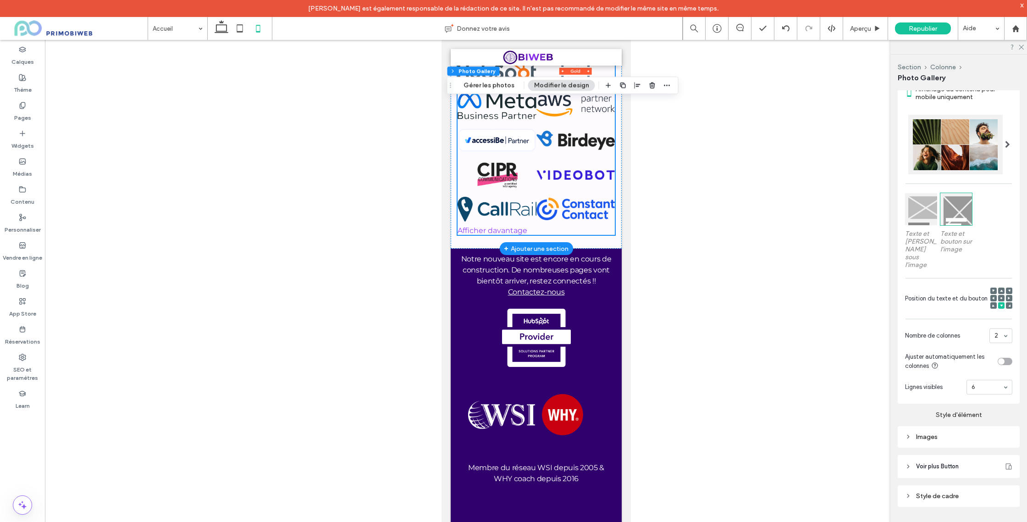
scroll to position [4553, 0]
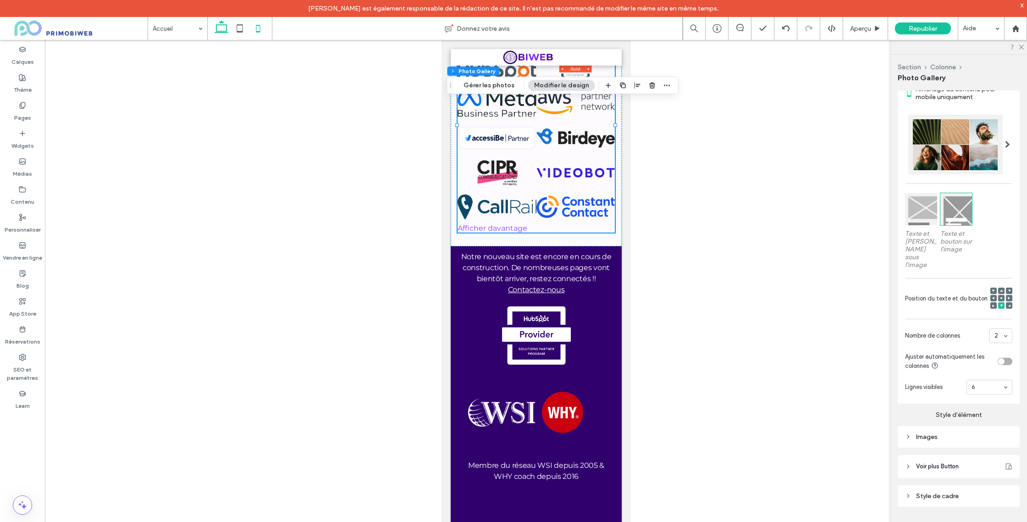
drag, startPoint x: 217, startPoint y: 28, endPoint x: 374, endPoint y: 170, distance: 211.6
click at [217, 28] on icon at bounding box center [221, 28] width 18 height 18
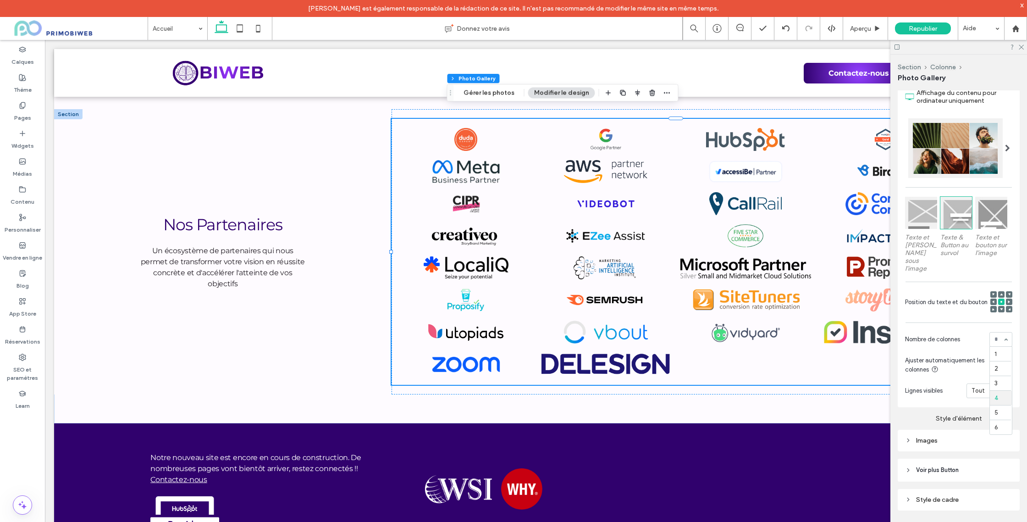
scroll to position [185, 0]
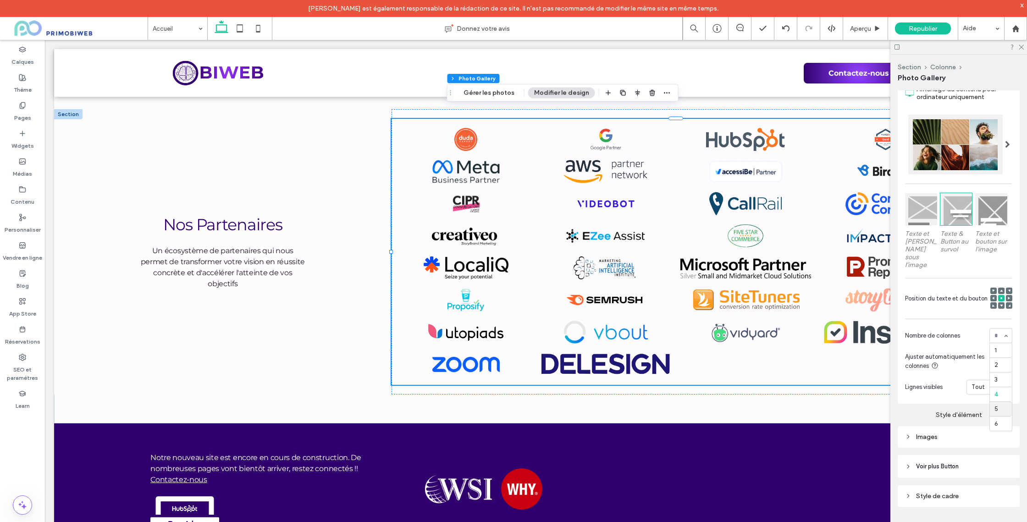
click at [952, 335] on section "Nombre de colonnes 1 2 3 4 5 6" at bounding box center [958, 336] width 107 height 24
click at [265, 28] on icon at bounding box center [258, 28] width 18 height 18
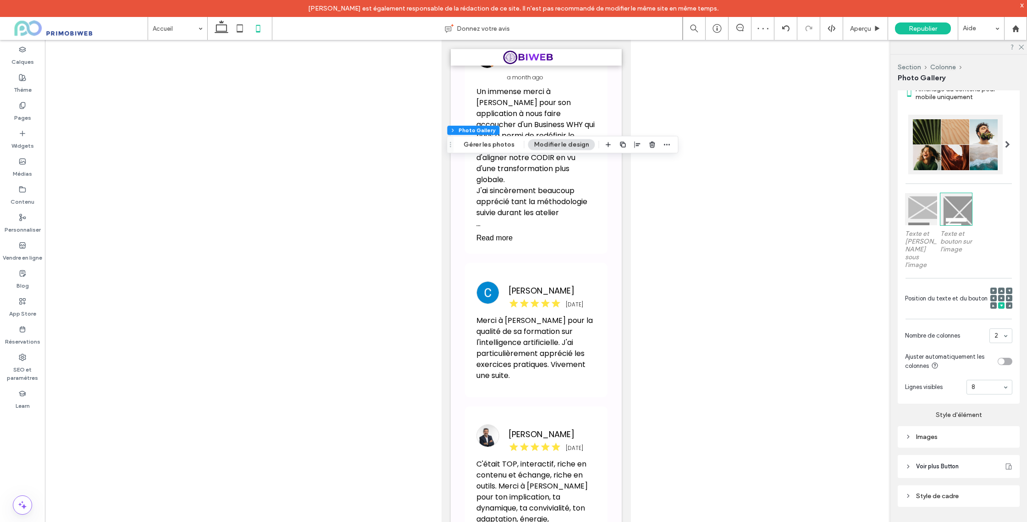
scroll to position [4404, 0]
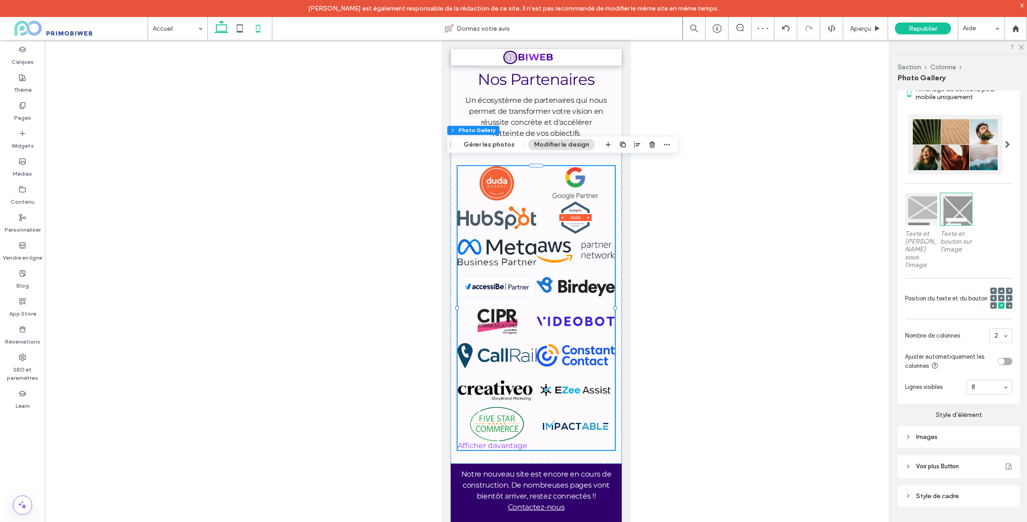
click at [216, 26] on use at bounding box center [221, 26] width 14 height 13
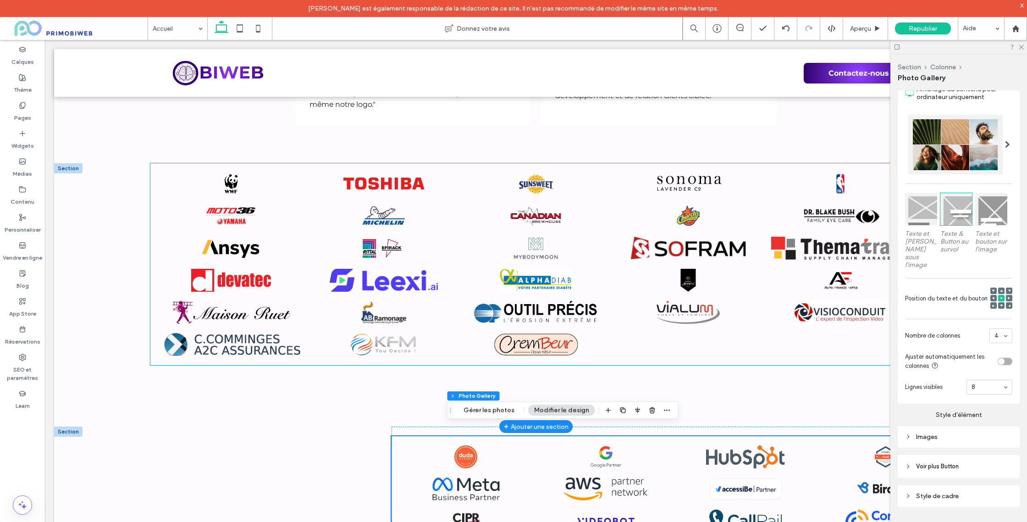
scroll to position [2806, 0]
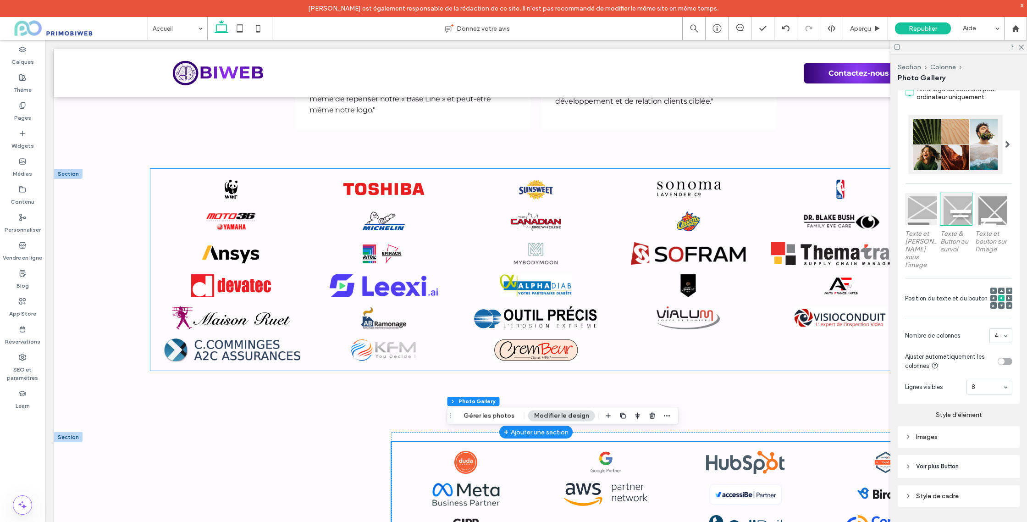
click at [594, 276] on link at bounding box center [535, 285] width 143 height 23
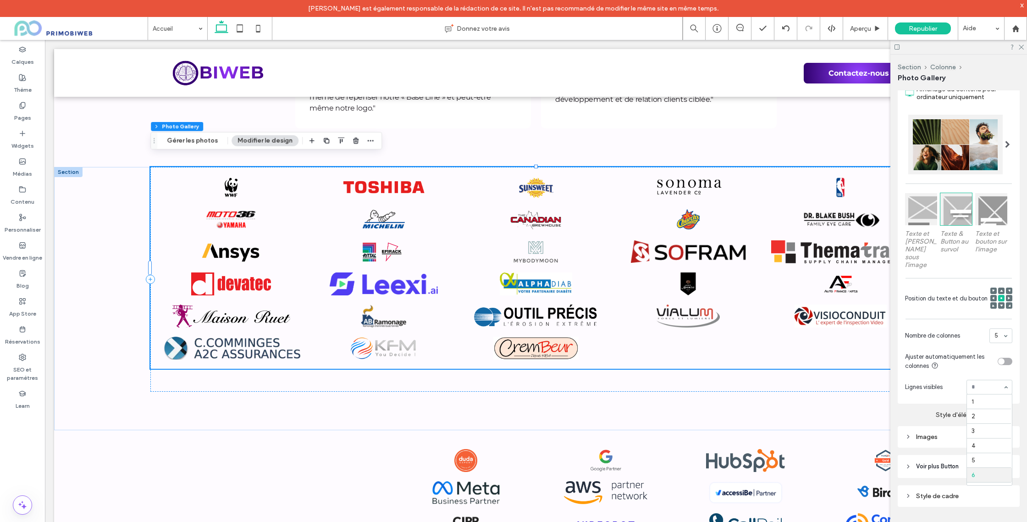
scroll to position [15, 0]
click at [989, 384] on input at bounding box center [986, 387] width 31 height 6
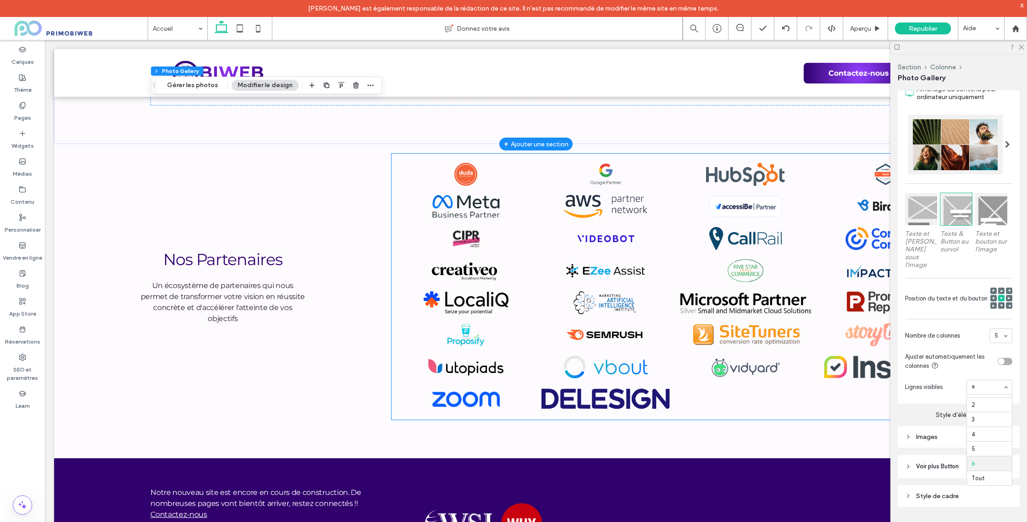
scroll to position [3233, 0]
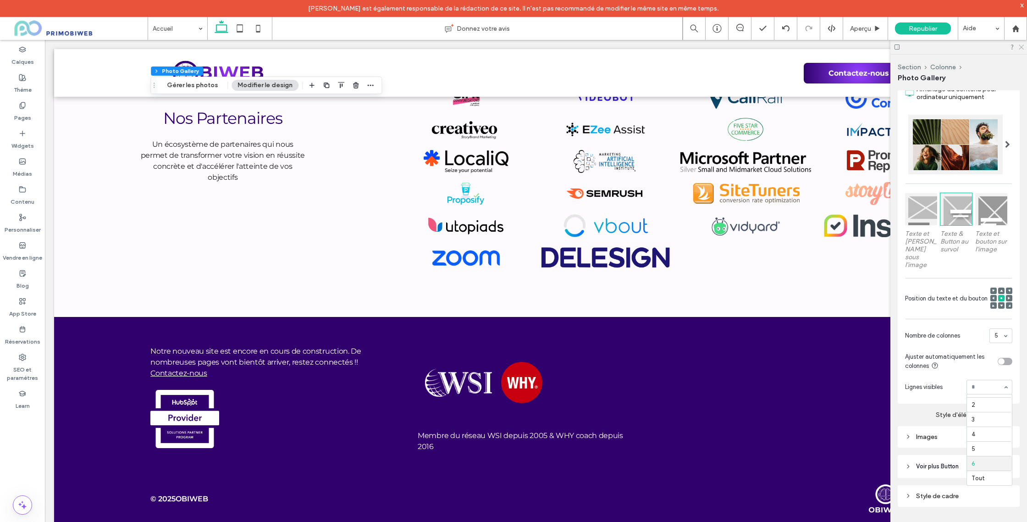
click at [1022, 47] on icon at bounding box center [1020, 47] width 6 height 6
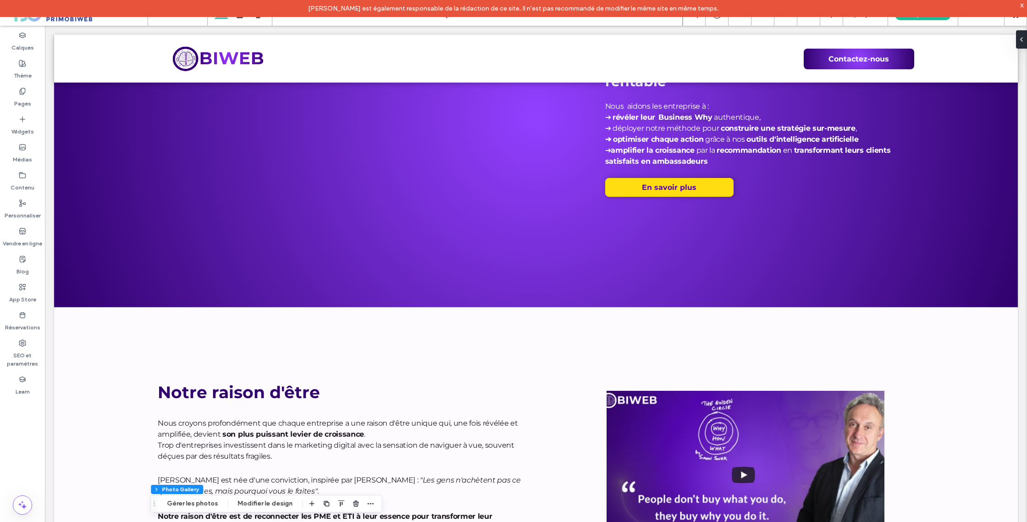
scroll to position [0, 0]
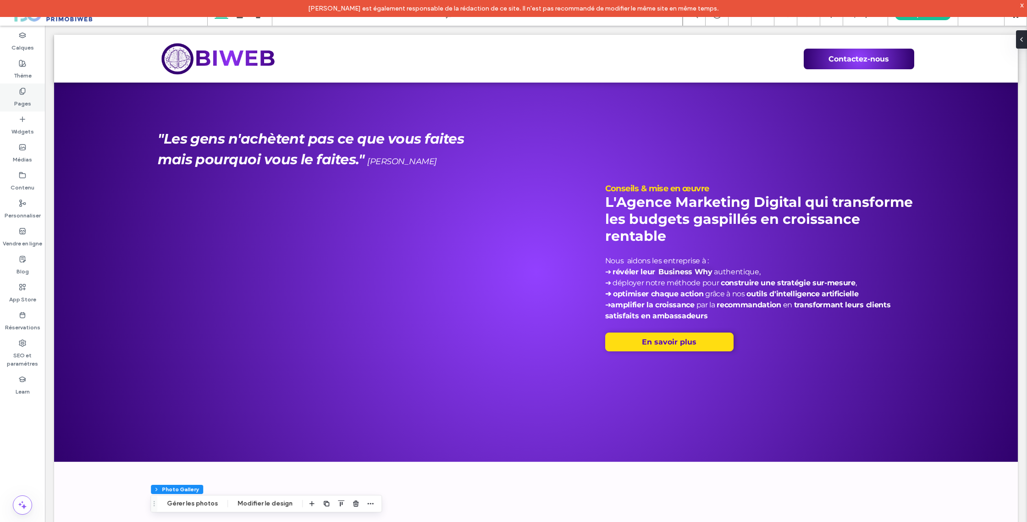
click at [32, 99] on div "Pages" at bounding box center [22, 97] width 45 height 28
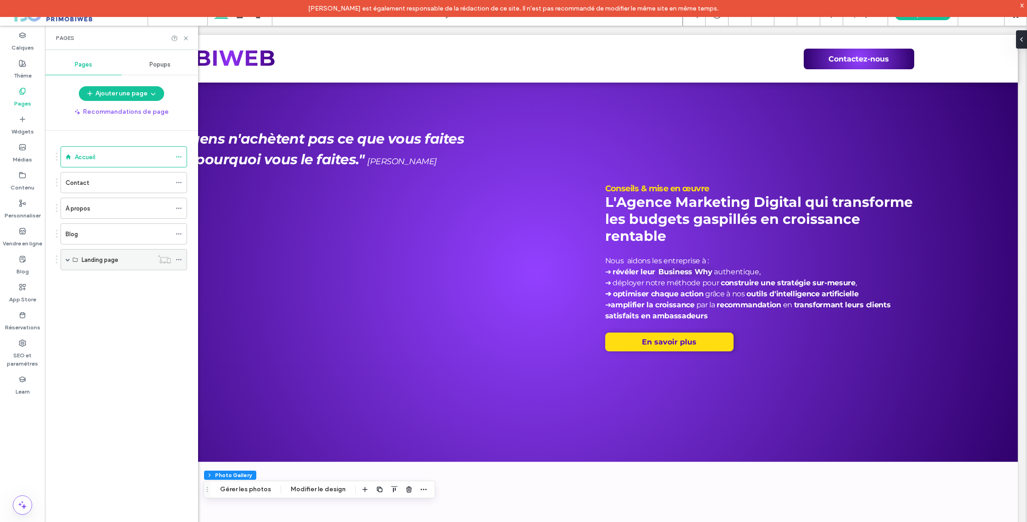
click at [69, 261] on span at bounding box center [68, 259] width 5 height 5
click at [124, 279] on label "Outil d'analyse de pitch" at bounding box center [115, 281] width 66 height 16
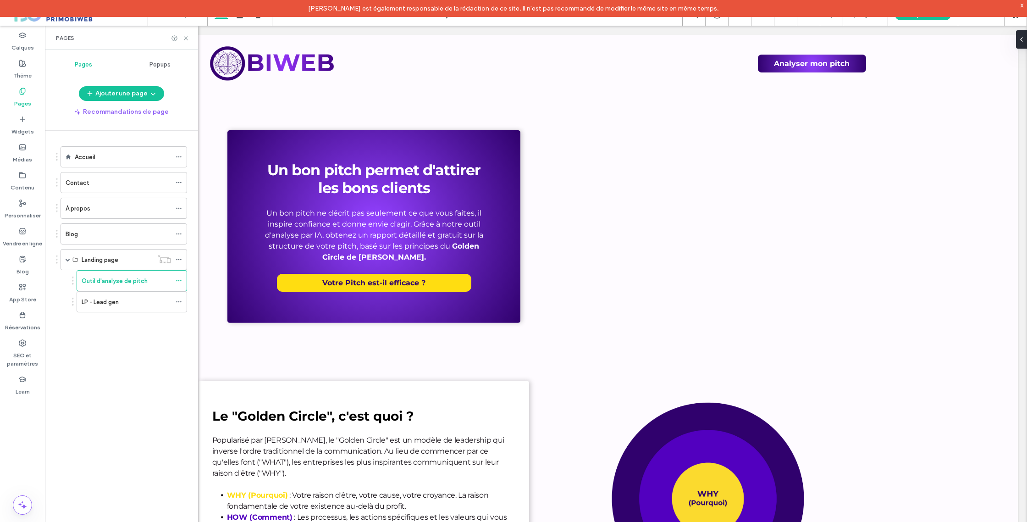
click at [1022, 4] on div "x" at bounding box center [1022, 5] width 4 height 8
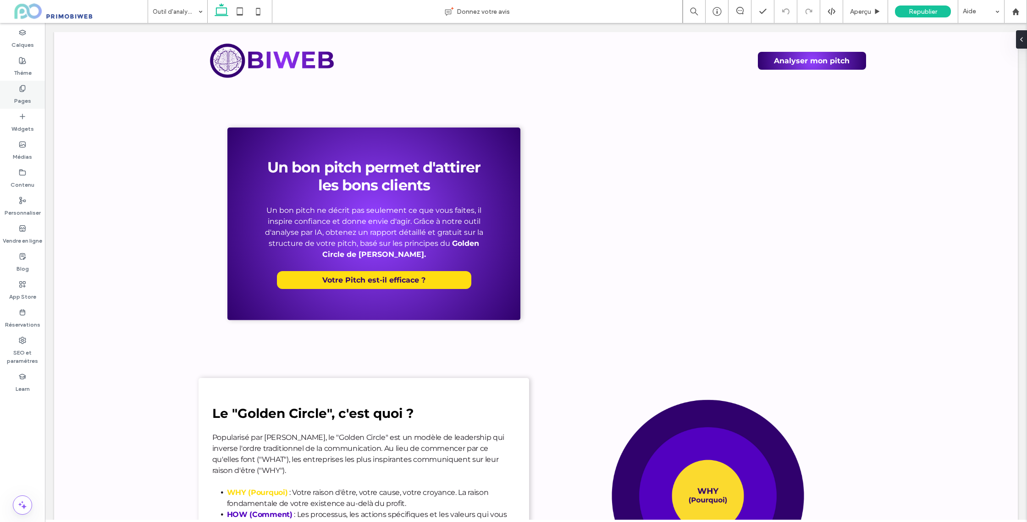
click at [27, 86] on div "Pages" at bounding box center [22, 95] width 45 height 28
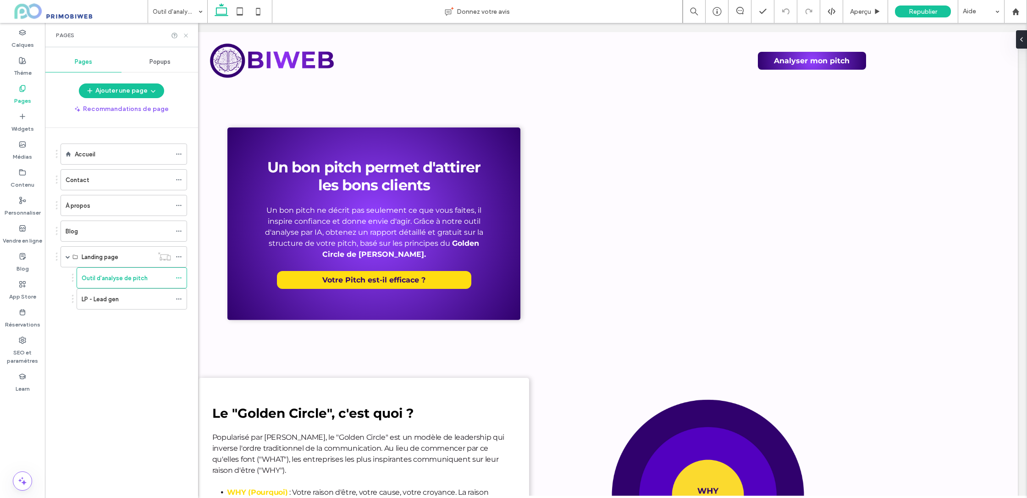
click at [185, 33] on icon at bounding box center [185, 35] width 7 height 7
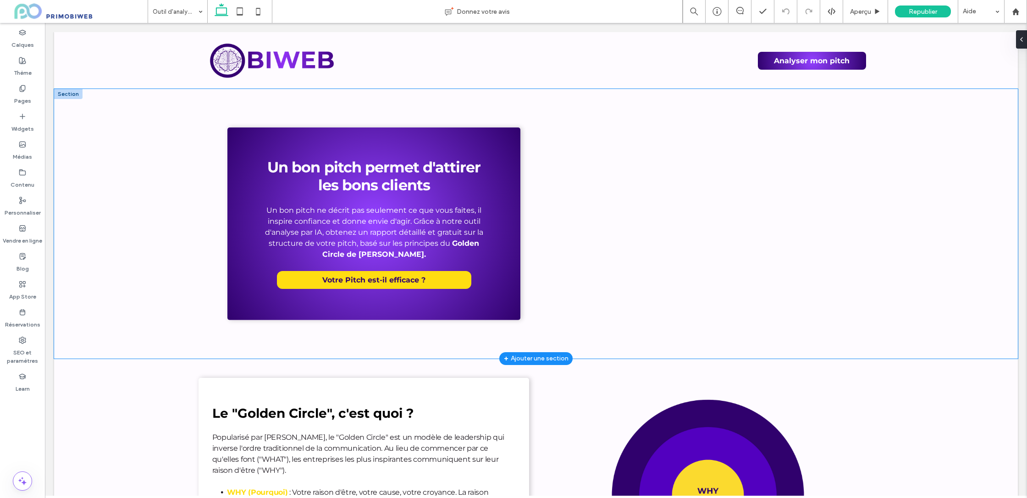
click at [149, 108] on div "Un bon pitch permet d'attirer les bons clients Un bon pitch ne décrit pas seule…" at bounding box center [535, 223] width 963 height 269
